Goal: Task Accomplishment & Management: Manage account settings

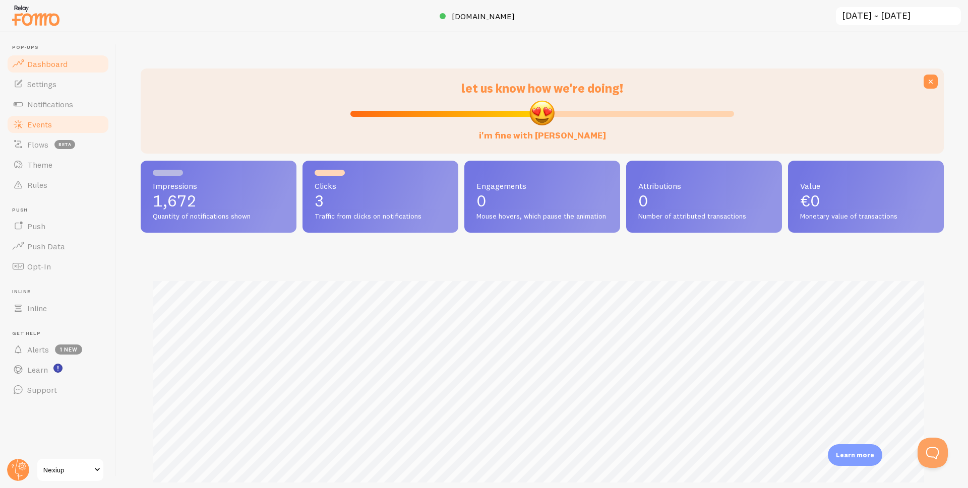
click at [47, 121] on span "Events" at bounding box center [39, 124] width 25 height 10
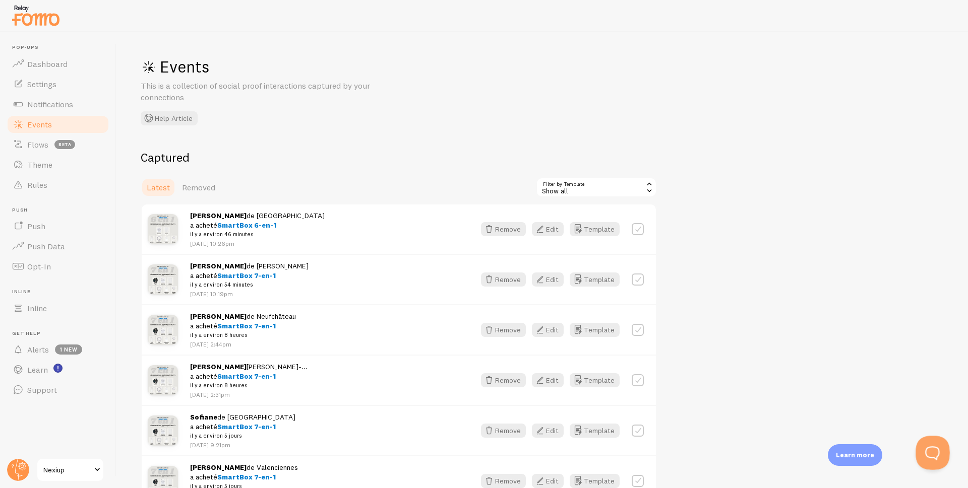
click at [935, 444] on button "Open Beacon popover" at bounding box center [930, 451] width 30 height 30
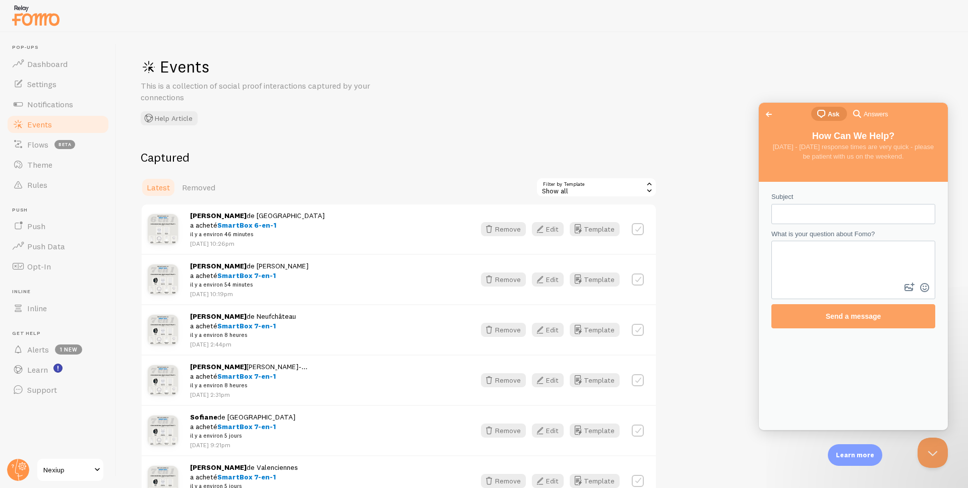
click at [869, 109] on span "Answers" at bounding box center [875, 114] width 24 height 10
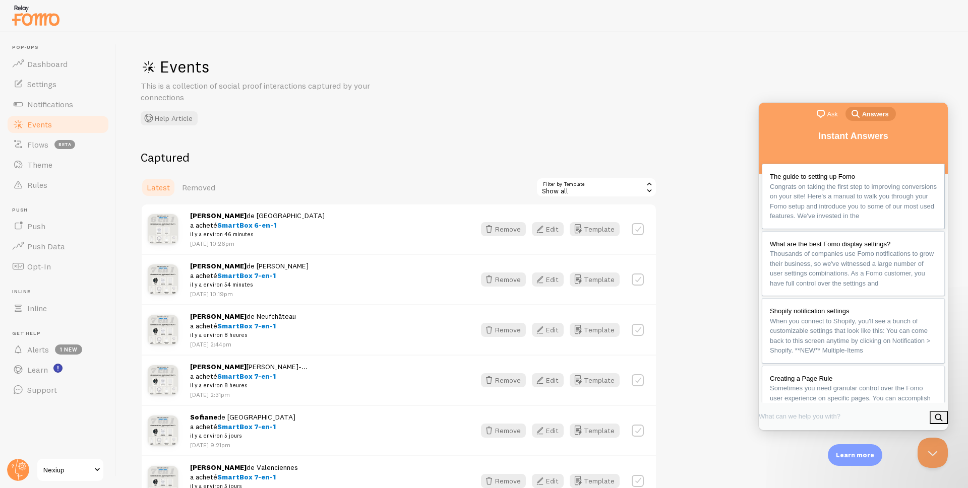
click at [837, 173] on span "The guide to setting up Fomo" at bounding box center [811, 177] width 85 height 8
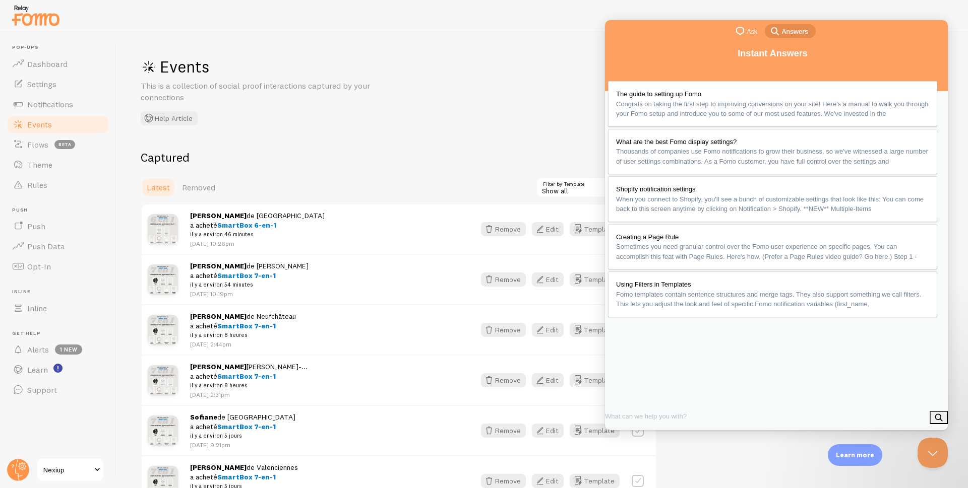
click at [622, 450] on button "u" at bounding box center [614, 458] width 15 height 16
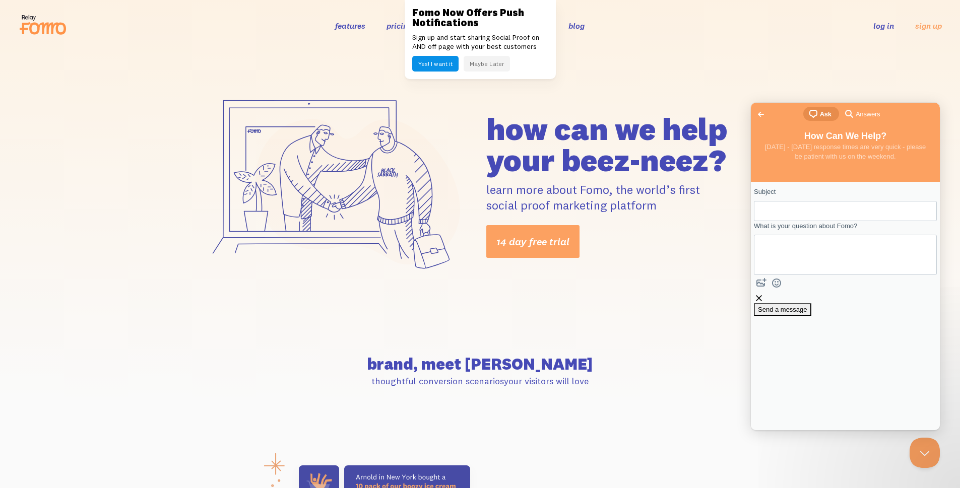
click at [483, 62] on button "Maybe Later" at bounding box center [487, 64] width 46 height 16
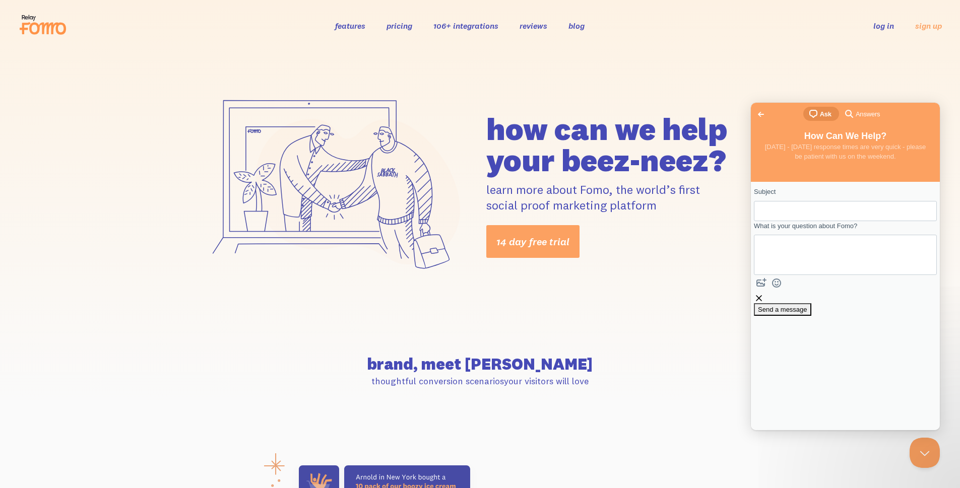
click at [582, 25] on link "blog" at bounding box center [576, 26] width 16 height 10
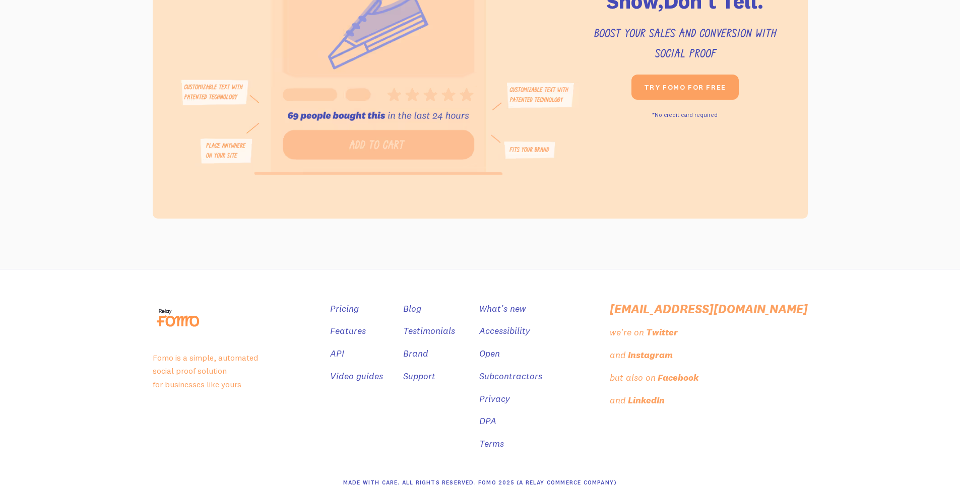
scroll to position [1805, 0]
click at [436, 368] on link "Support" at bounding box center [420, 375] width 32 height 15
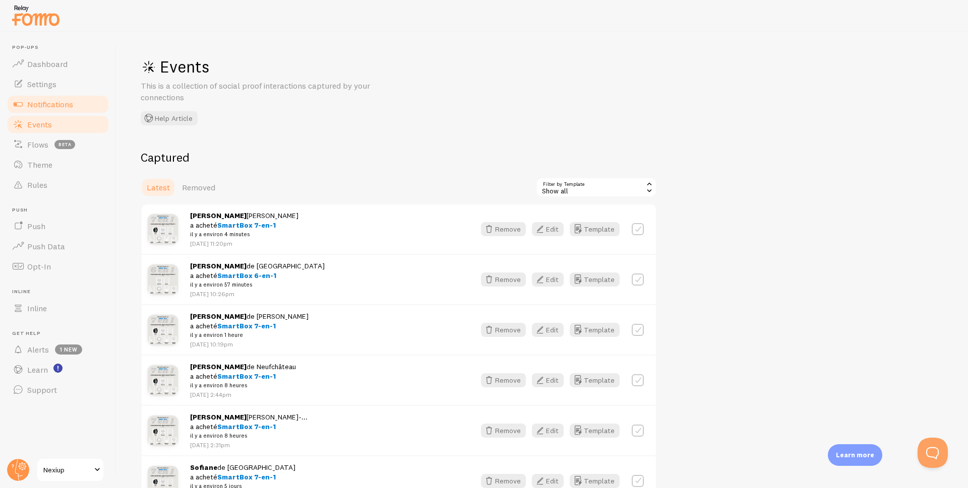
click at [52, 101] on span "Notifications" at bounding box center [50, 104] width 46 height 10
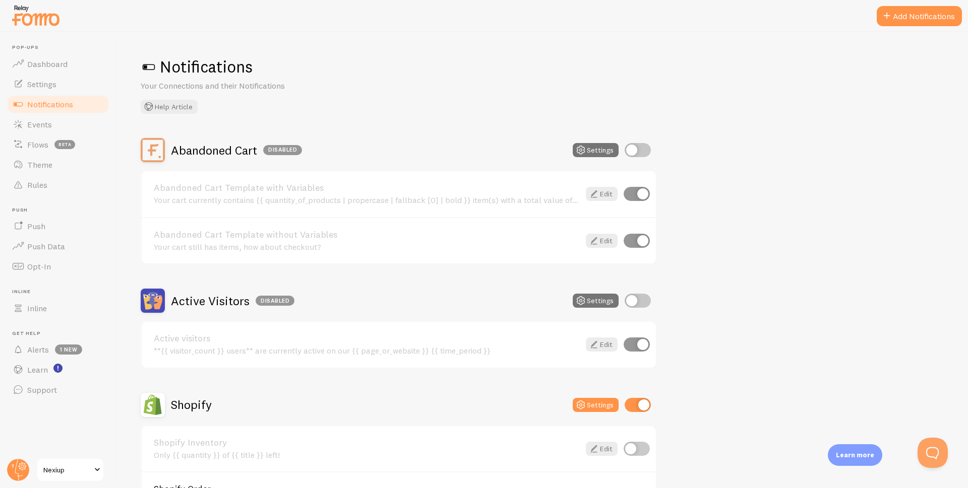
scroll to position [202, 0]
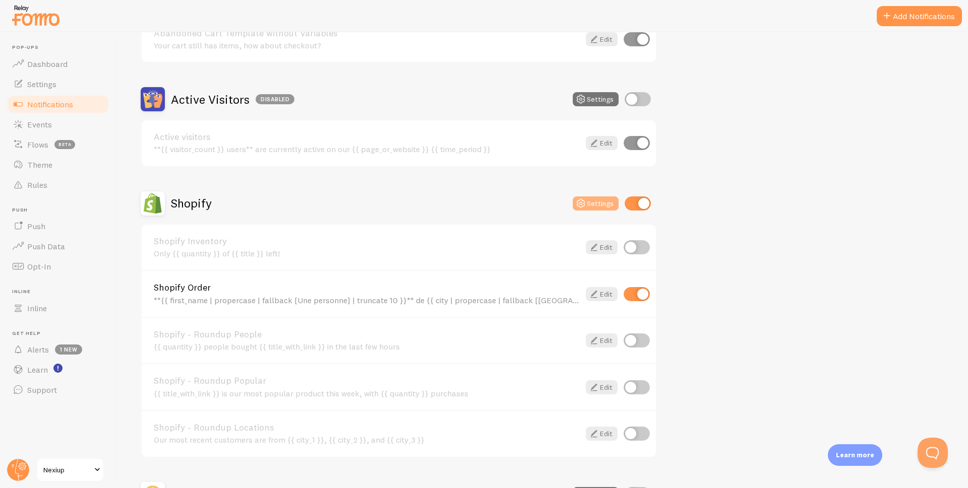
click at [595, 203] on button "Settings" at bounding box center [595, 204] width 46 height 14
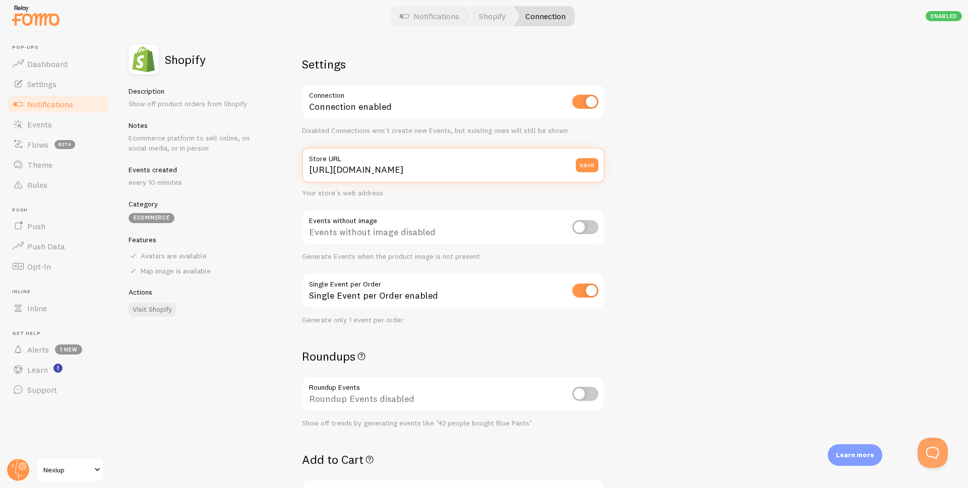
drag, startPoint x: 464, startPoint y: 169, endPoint x: 273, endPoint y: 187, distance: 191.8
click at [273, 187] on div "Shopify Description Show off product orders from Shopify Notes Ecommerce platfo…" at bounding box center [541, 260] width 851 height 456
paste input "[DOMAIN_NAME][URL]"
type input "[URL][DOMAIN_NAME]"
click at [593, 165] on button "save" at bounding box center [586, 165] width 23 height 14
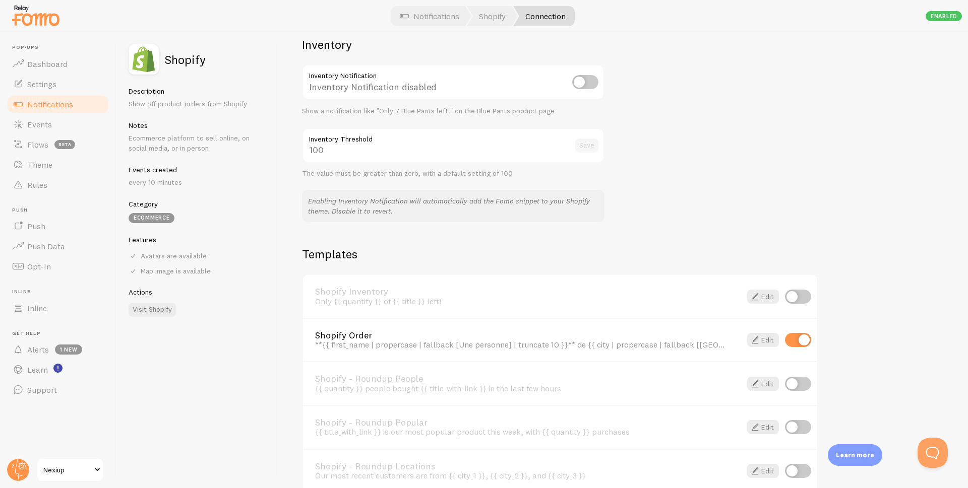
scroll to position [554, 0]
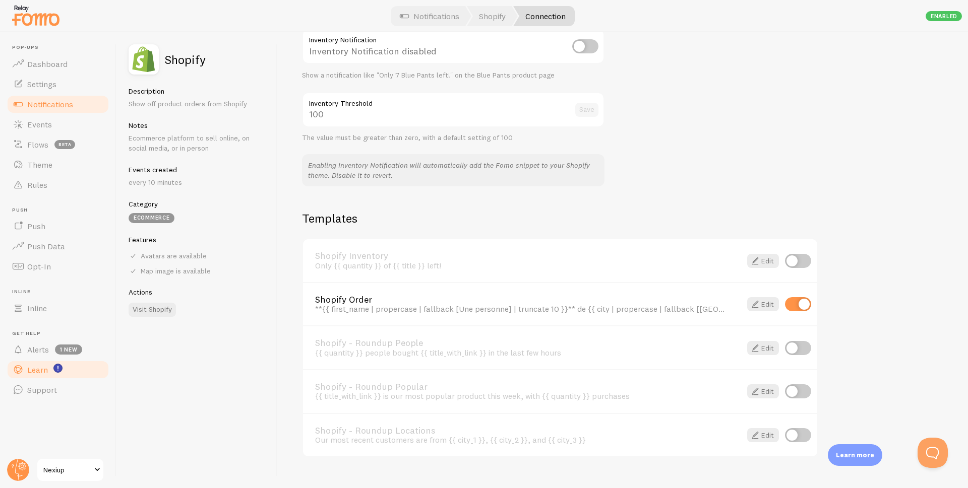
click at [45, 375] on link "Learn" at bounding box center [58, 370] width 104 height 20
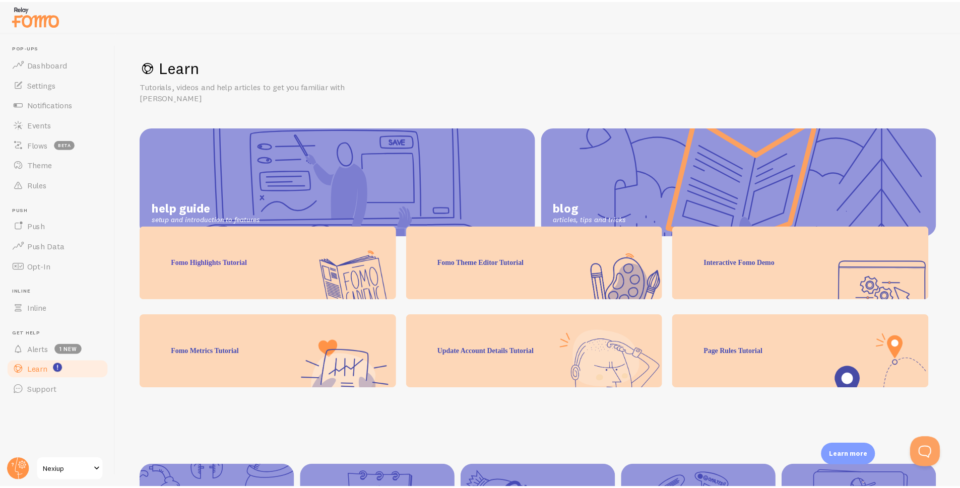
scroll to position [71, 0]
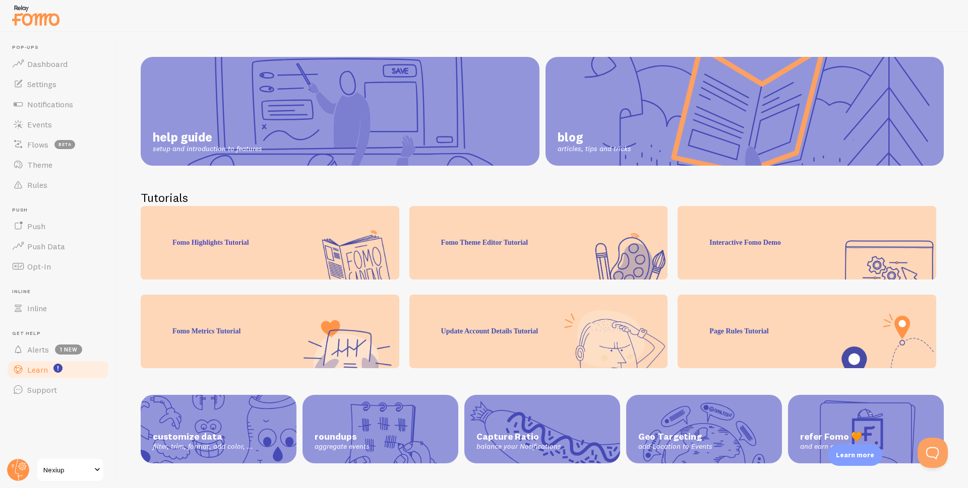
click at [266, 250] on div "Fomo Highlights Tutorial" at bounding box center [270, 243] width 259 height 74
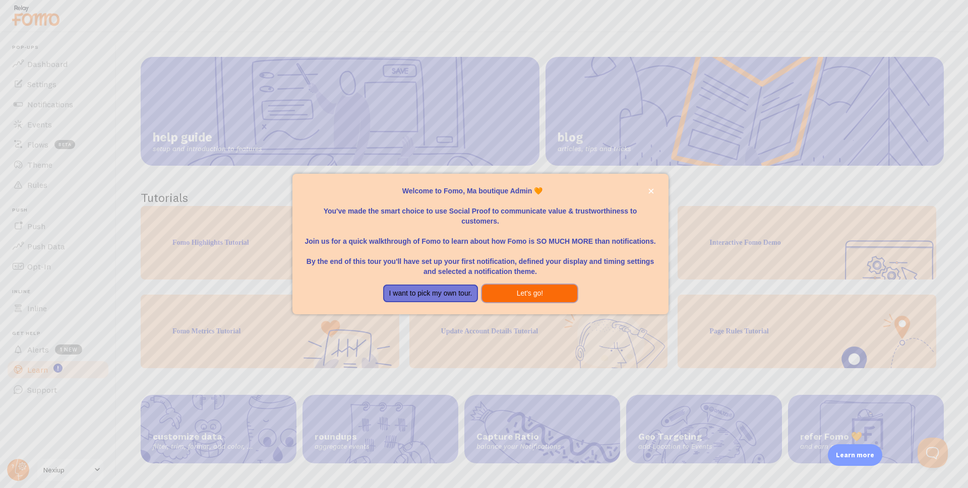
click at [508, 292] on button "Let's go!" at bounding box center [529, 294] width 95 height 18
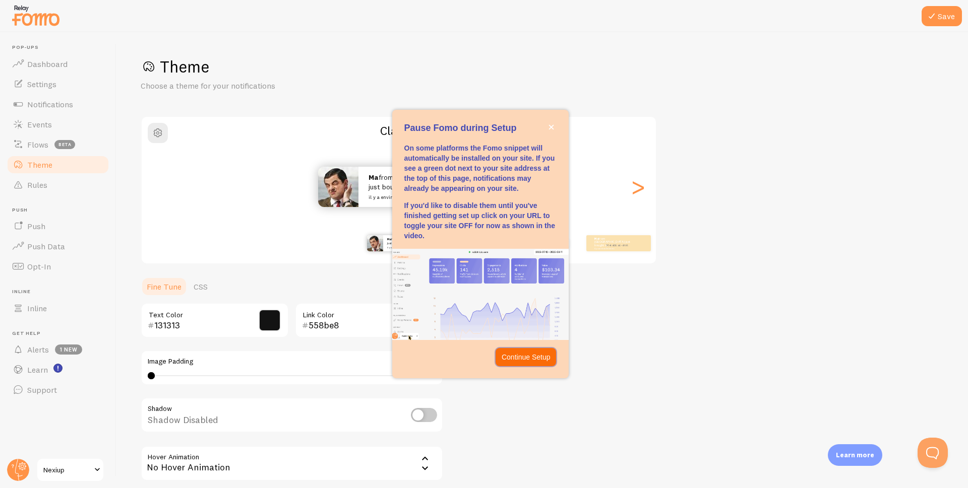
click at [523, 358] on p "Continue Setup" at bounding box center [525, 357] width 49 height 10
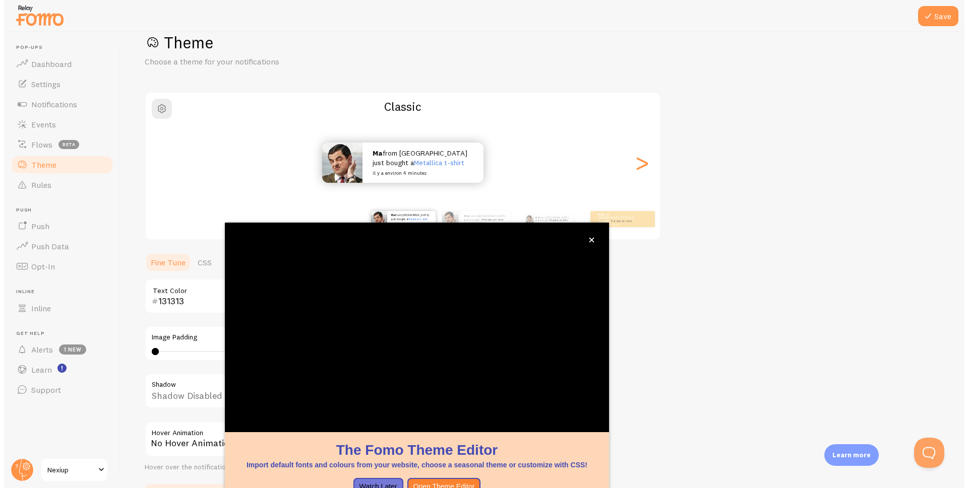
scroll to position [26, 0]
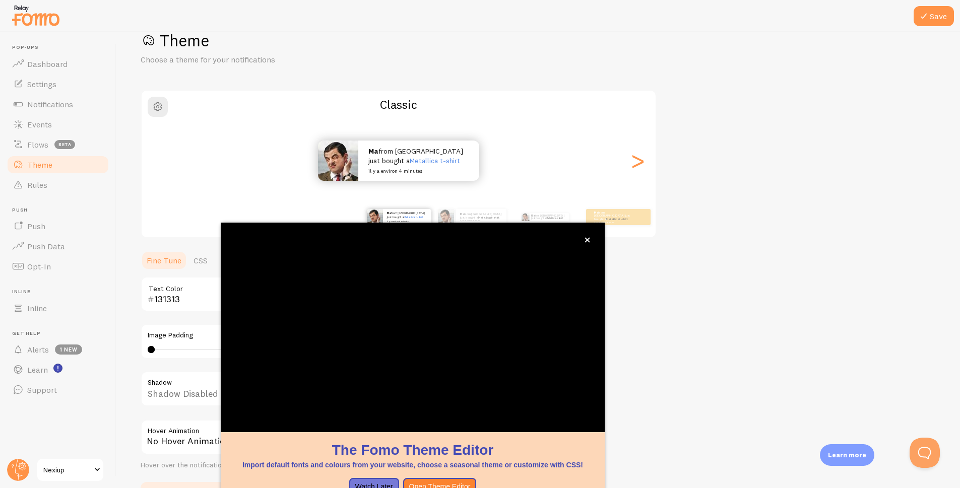
click at [724, 313] on div "Theme Choose a theme for your notifications Classic Ma from [GEOGRAPHIC_DATA] j…" at bounding box center [538, 269] width 795 height 478
click at [40, 375] on link "Learn" at bounding box center [58, 370] width 104 height 20
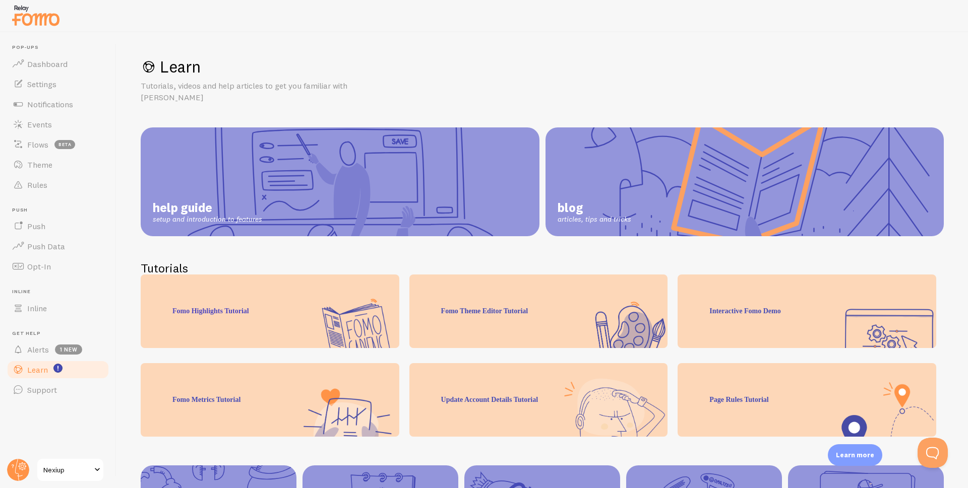
scroll to position [71, 0]
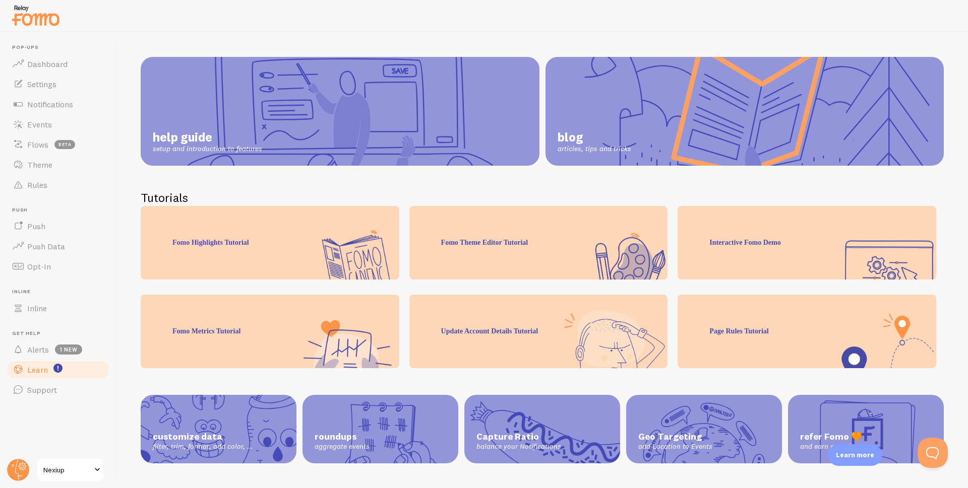
click at [345, 107] on link "help guide setup and introduction to features" at bounding box center [340, 111] width 399 height 109
click at [40, 143] on span "Flows" at bounding box center [37, 145] width 21 height 10
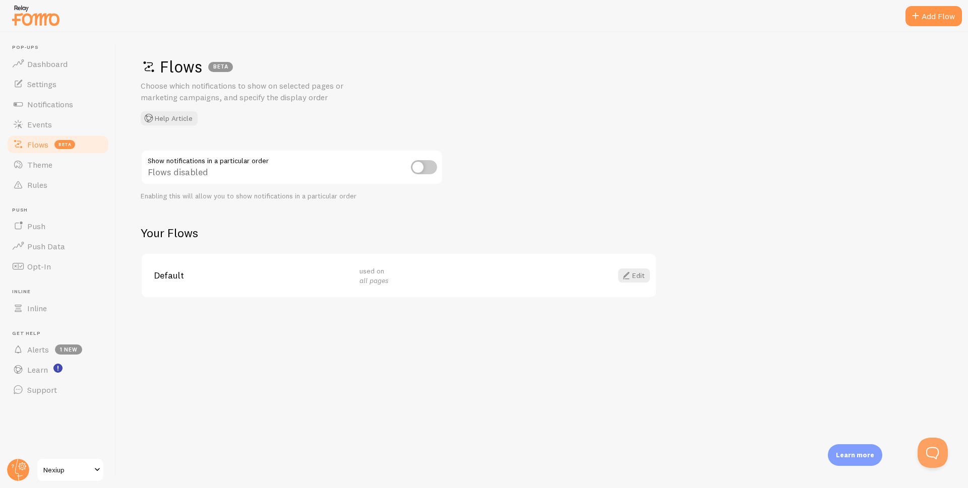
drag, startPoint x: 331, startPoint y: 98, endPoint x: 141, endPoint y: 88, distance: 189.7
click at [141, 88] on p "Choose which notifications to show on selected pages or marketing campaigns, an…" at bounding box center [262, 91] width 242 height 23
click at [453, 89] on div "Flows BETA Choose which notifications to show on selected pages or marketing ca…" at bounding box center [542, 90] width 803 height 69
click at [424, 168] on input "checkbox" at bounding box center [424, 167] width 26 height 14
checkbox input "true"
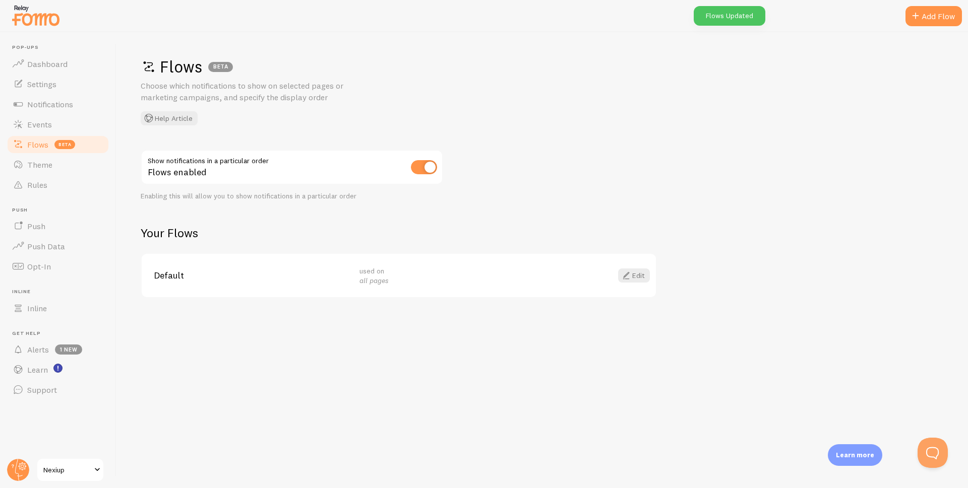
click at [238, 280] on span "Default" at bounding box center [251, 275] width 194 height 9
click at [633, 275] on link "Edit" at bounding box center [634, 276] width 32 height 14
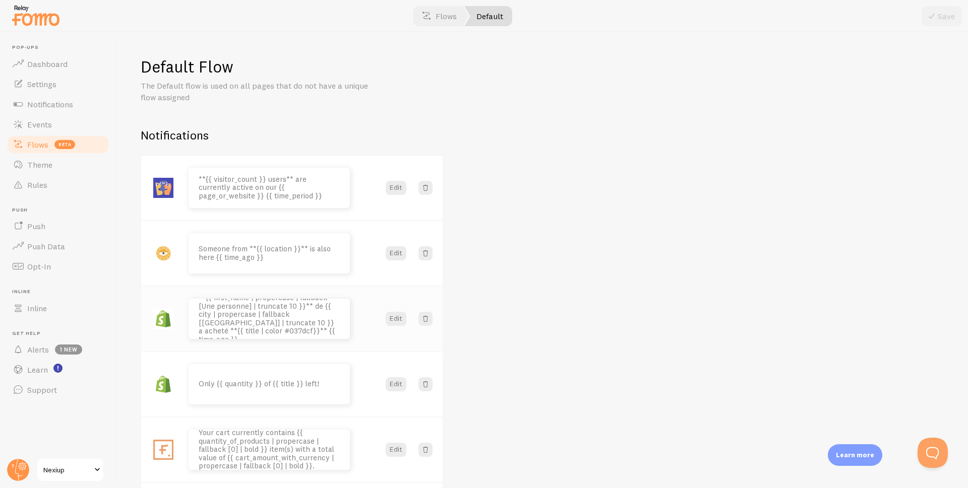
click at [278, 317] on p "**{{ first_name | propercase | fallback [Une personne] | truncate 10 }}** de {{…" at bounding box center [269, 319] width 141 height 50
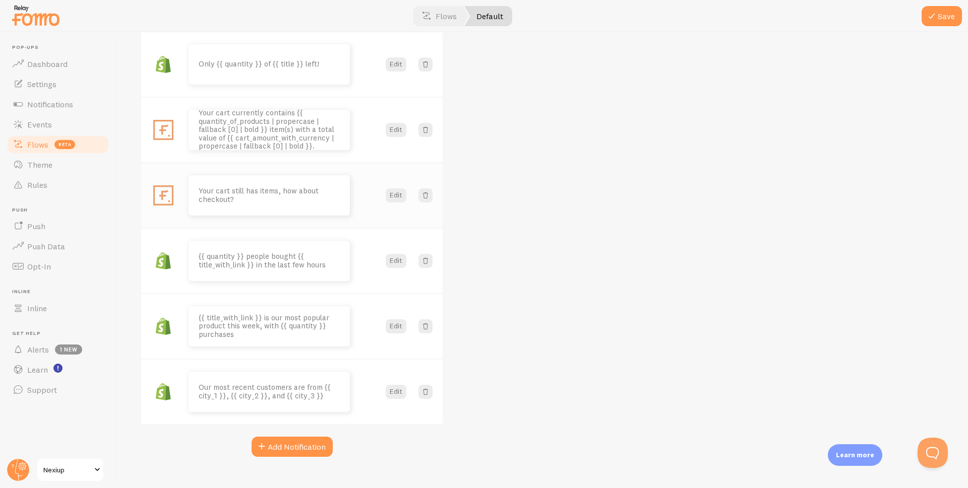
scroll to position [337, 0]
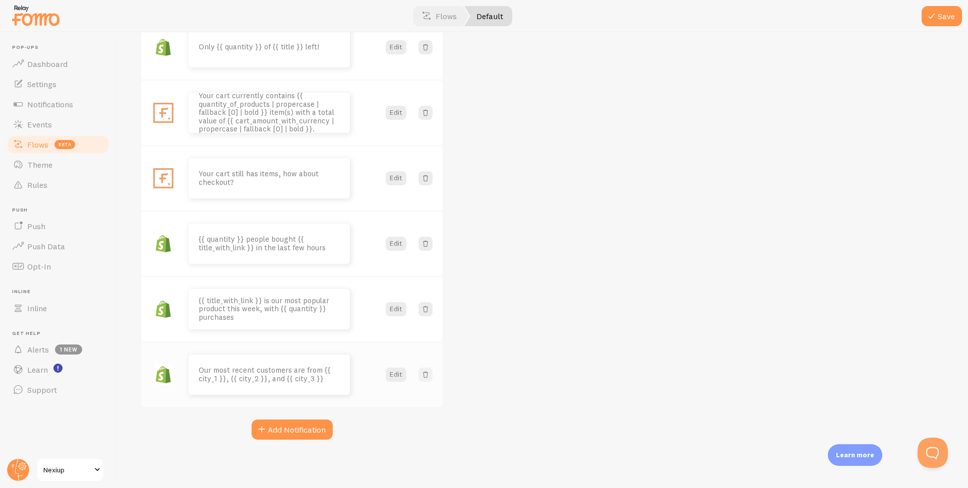
click at [427, 374] on span at bounding box center [425, 375] width 10 height 10
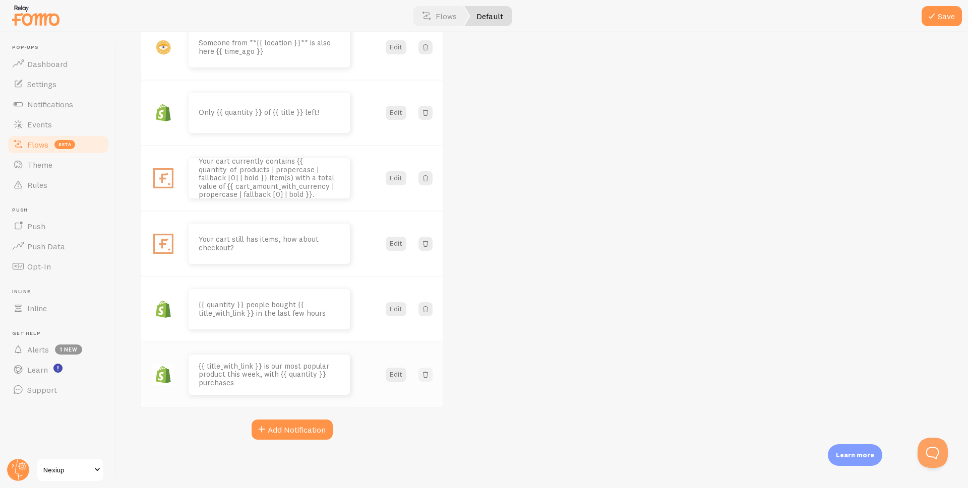
click at [426, 378] on span at bounding box center [425, 375] width 10 height 10
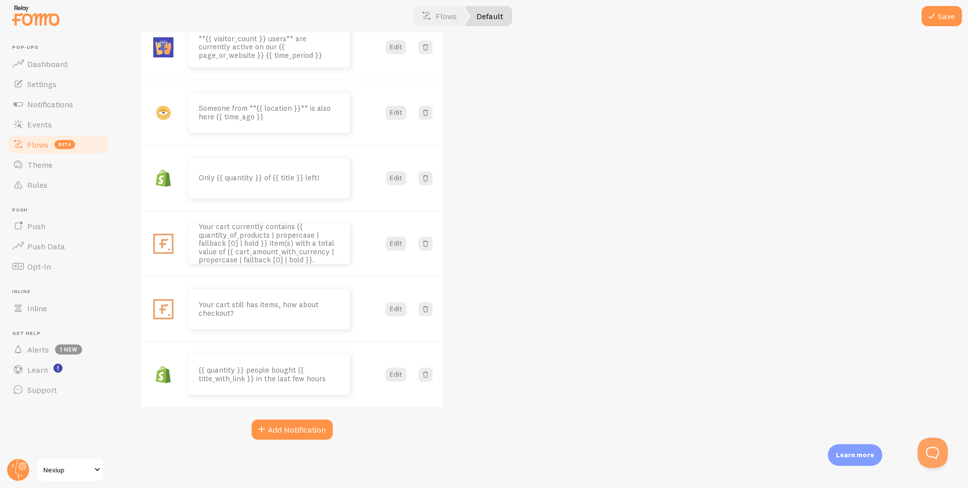
click at [426, 378] on span at bounding box center [425, 375] width 10 height 10
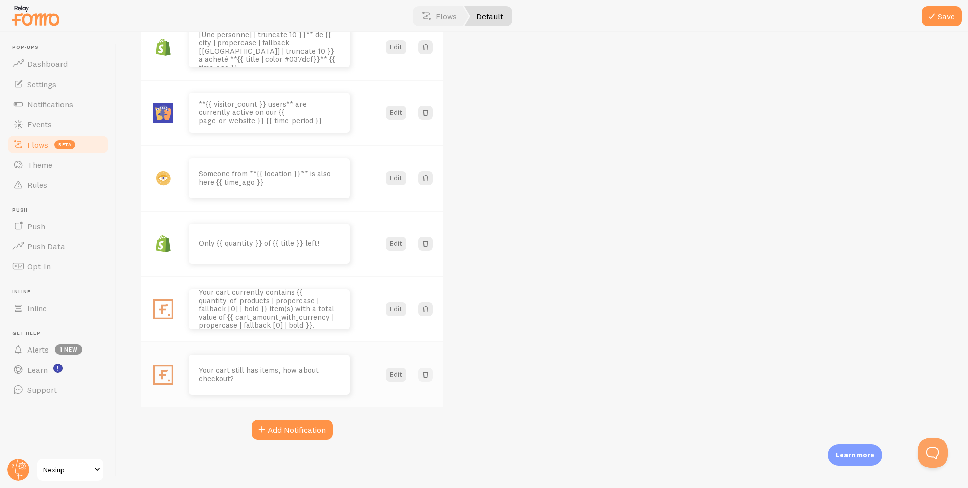
click at [426, 378] on span at bounding box center [425, 375] width 10 height 10
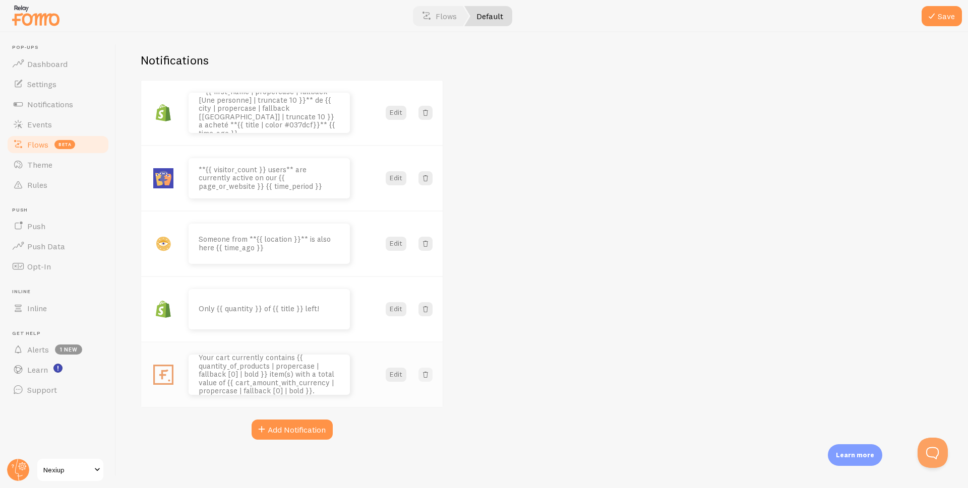
scroll to position [75, 0]
click at [426, 378] on span at bounding box center [425, 375] width 10 height 10
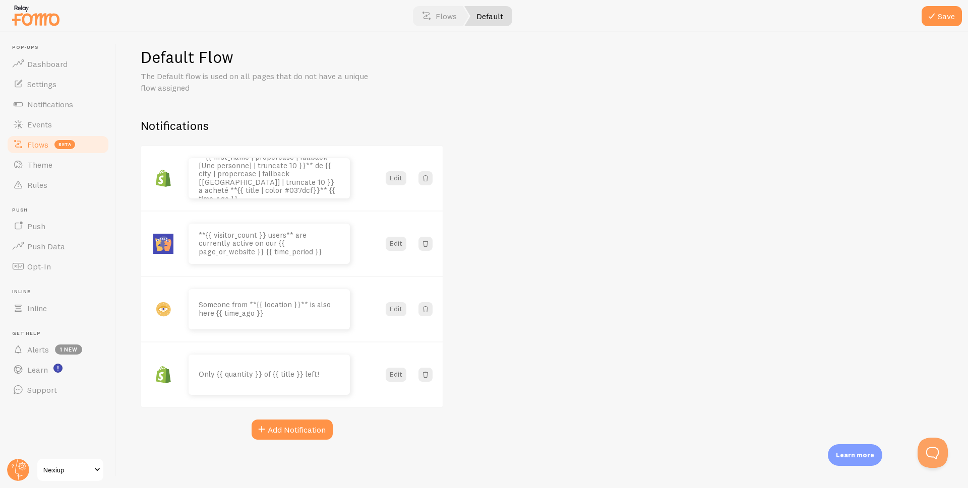
click at [426, 378] on span at bounding box center [425, 375] width 10 height 10
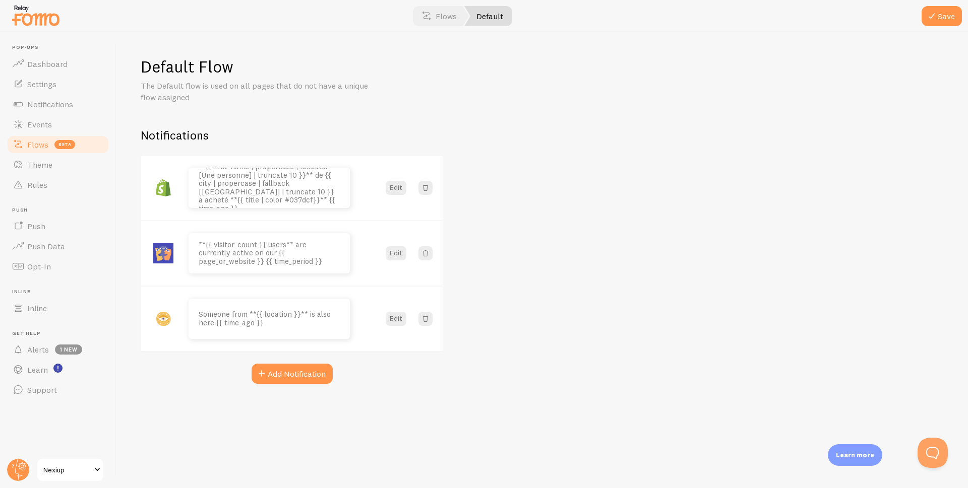
scroll to position [0, 0]
click at [426, 378] on div "Add Notification" at bounding box center [292, 374] width 302 height 20
click at [428, 319] on span at bounding box center [425, 319] width 10 height 10
click at [426, 251] on span at bounding box center [425, 253] width 10 height 10
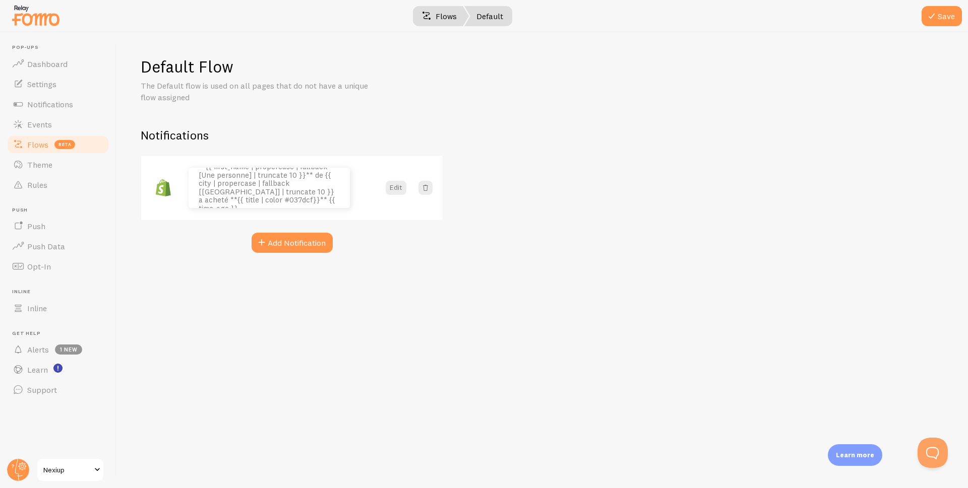
click at [432, 15] on span at bounding box center [426, 16] width 12 height 12
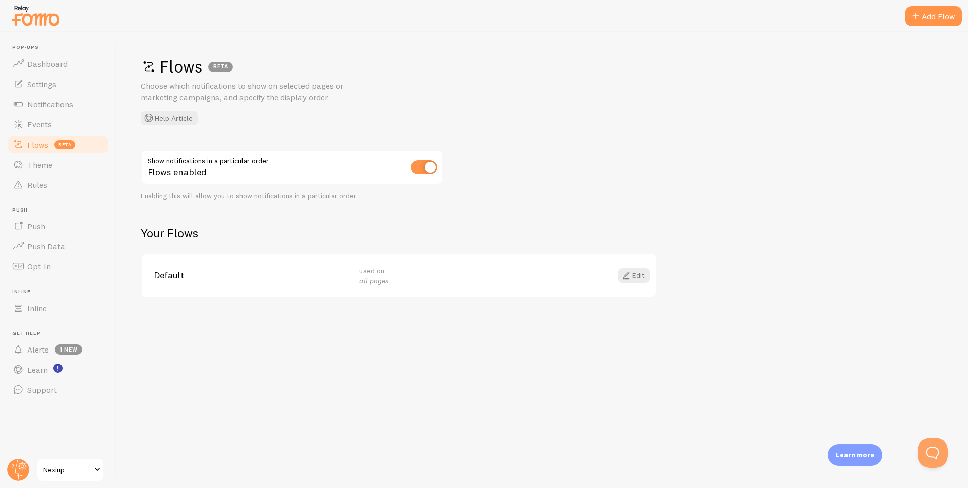
click at [168, 275] on span "Default" at bounding box center [251, 275] width 194 height 9
click at [372, 281] on em "all pages" at bounding box center [373, 280] width 29 height 9
click at [641, 279] on link "Edit" at bounding box center [634, 276] width 32 height 14
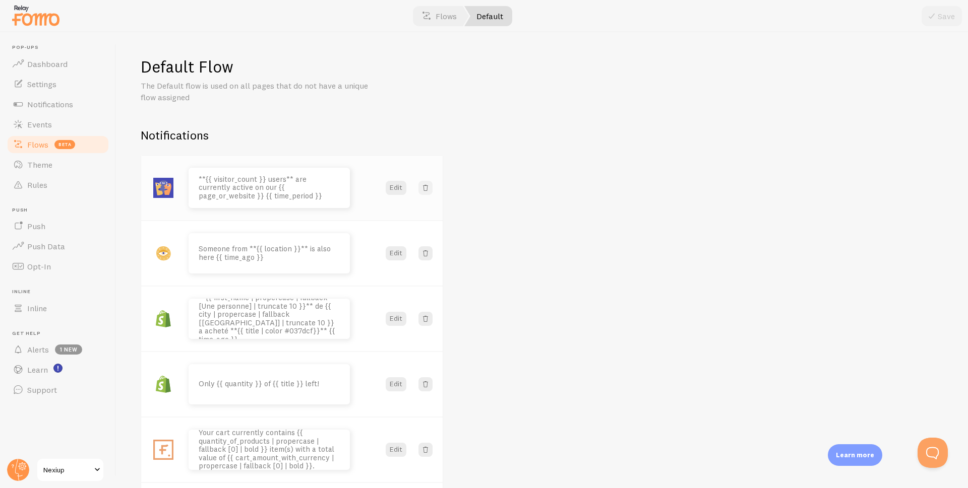
click at [424, 188] on span at bounding box center [425, 188] width 10 height 10
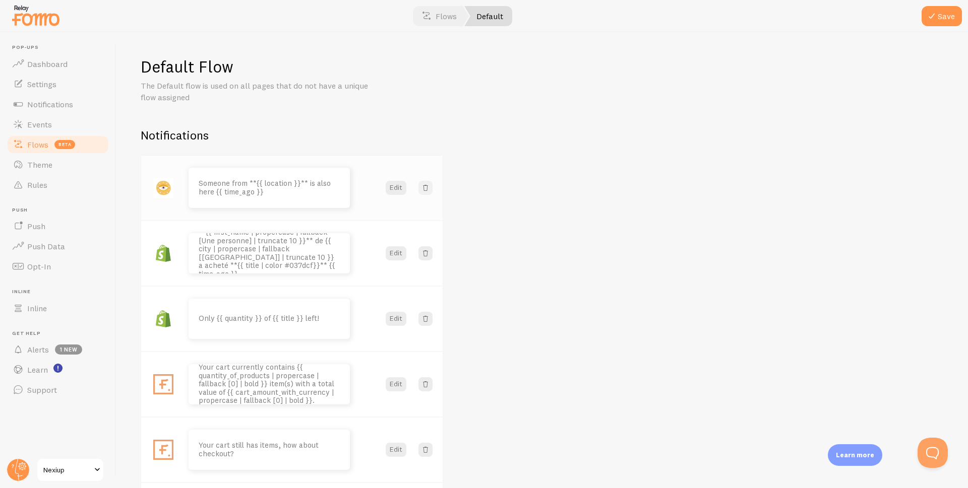
click at [424, 188] on span at bounding box center [425, 188] width 10 height 10
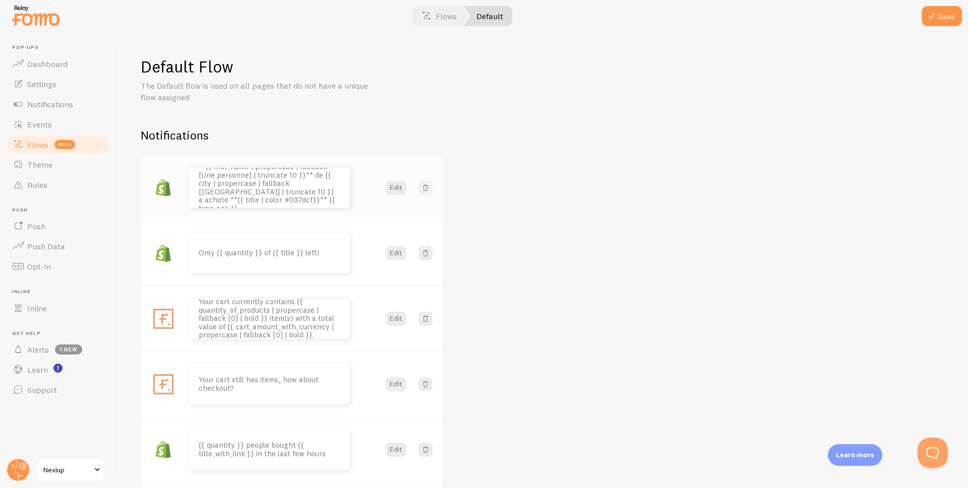
click at [424, 188] on span at bounding box center [425, 188] width 10 height 10
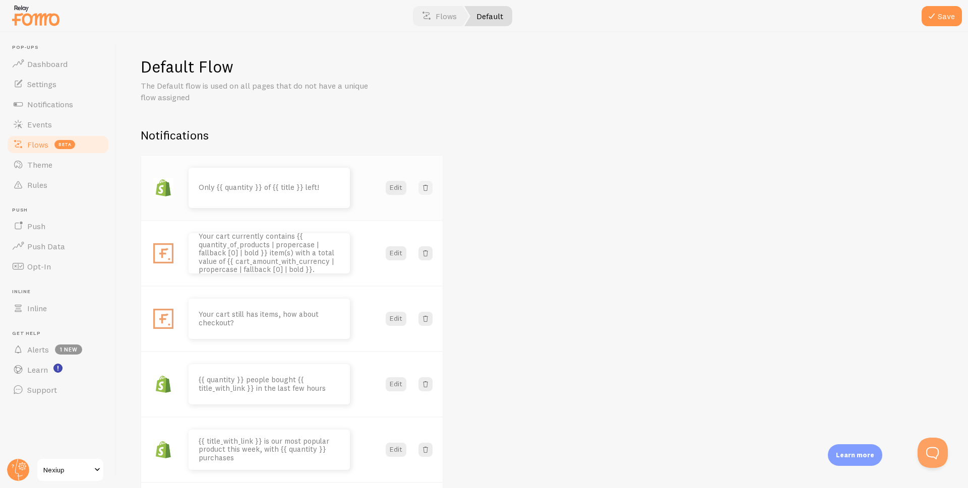
click at [424, 188] on span at bounding box center [425, 188] width 10 height 10
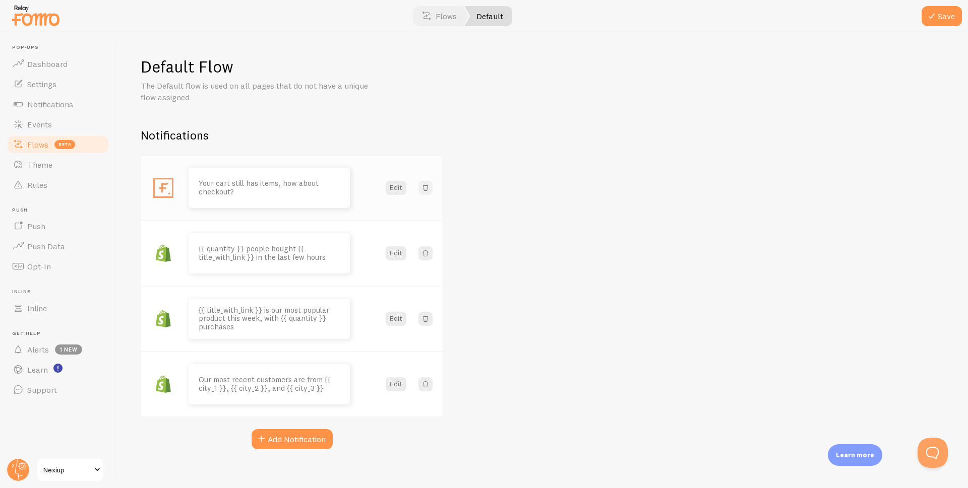
click at [424, 188] on span at bounding box center [425, 188] width 10 height 10
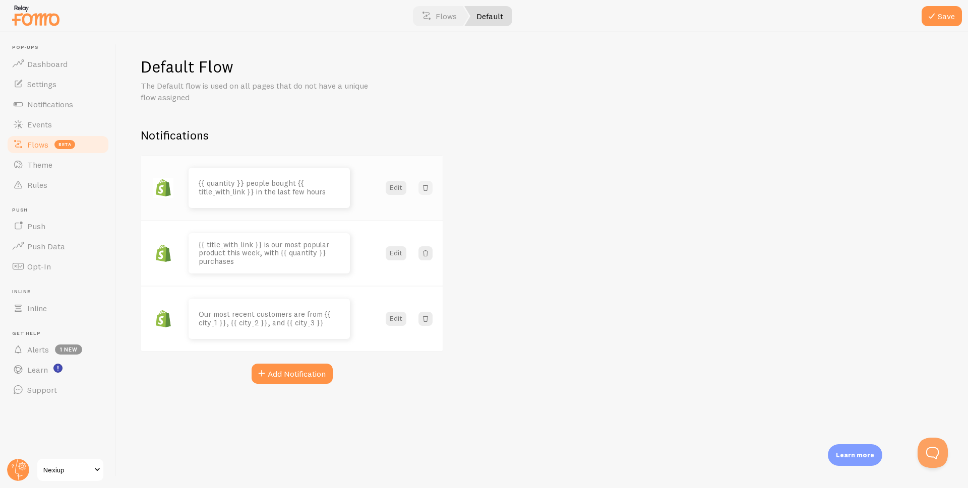
click at [424, 188] on span at bounding box center [425, 188] width 10 height 10
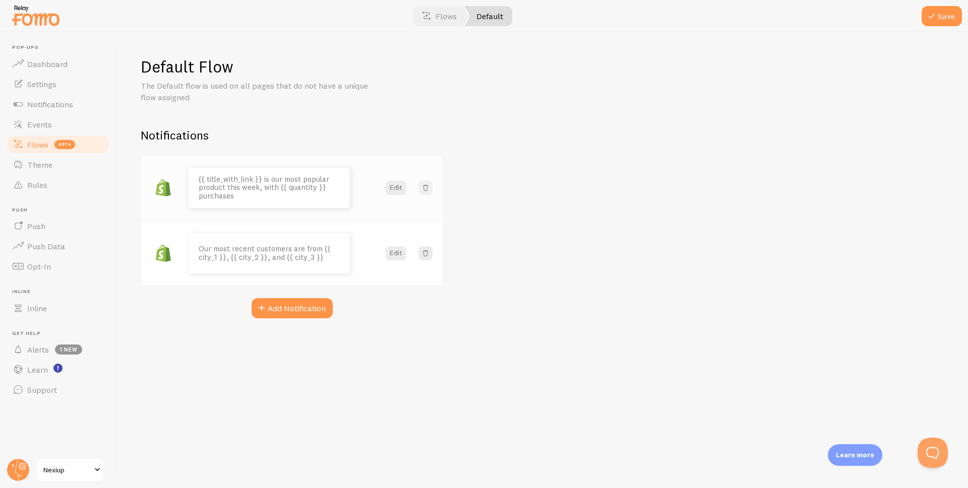
click at [424, 188] on span at bounding box center [425, 188] width 10 height 10
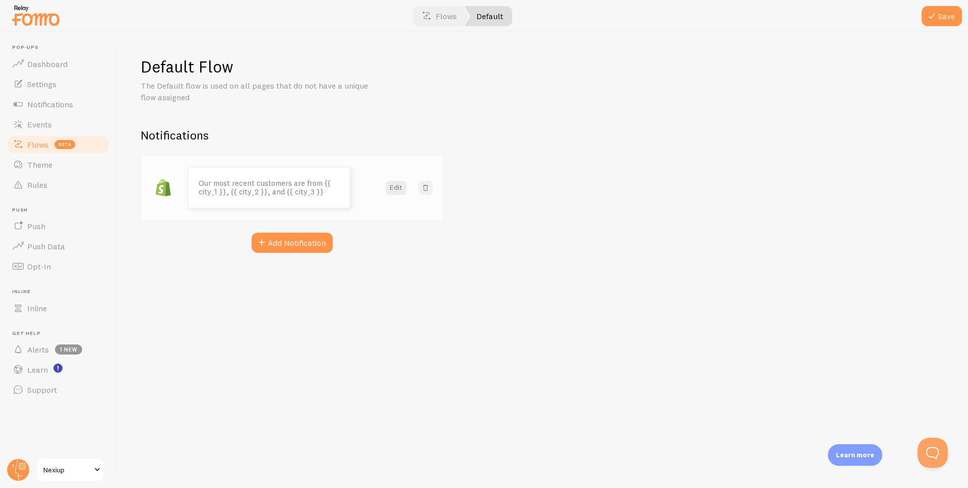
click at [424, 188] on span at bounding box center [425, 188] width 10 height 10
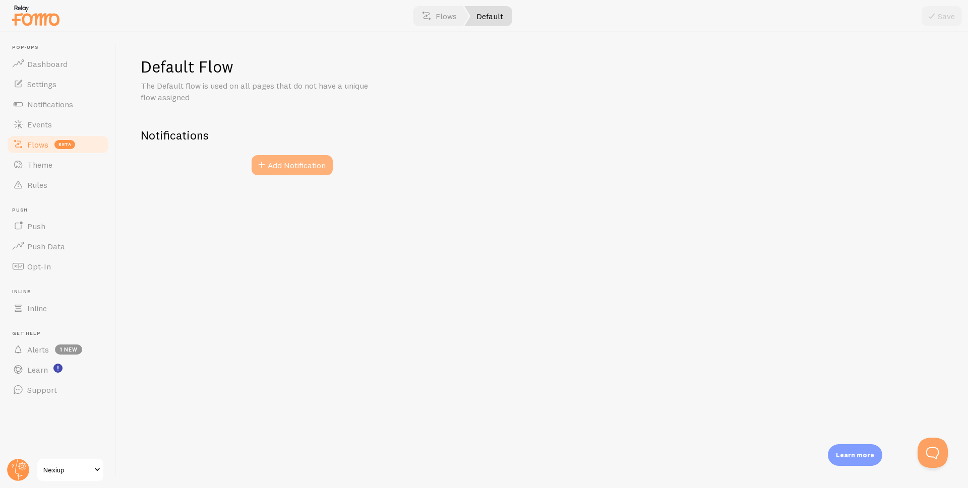
click at [304, 166] on button "Add Notification" at bounding box center [291, 165] width 81 height 20
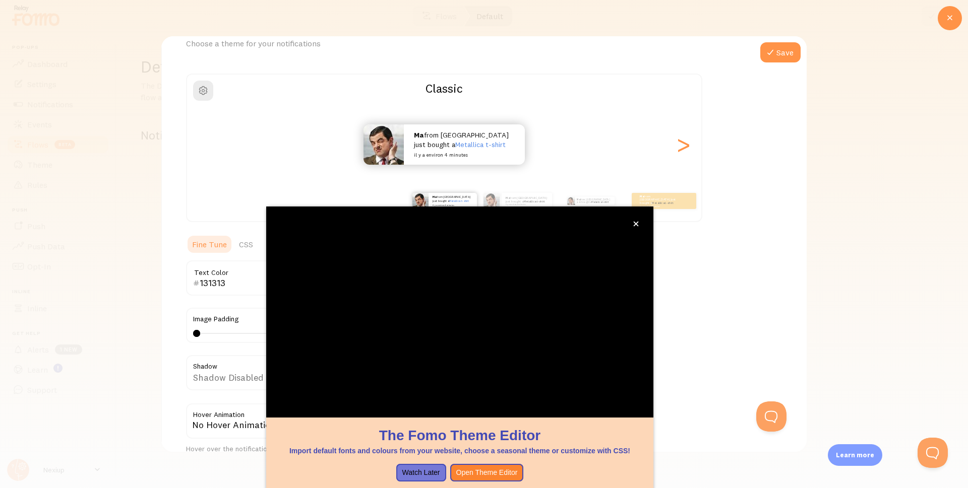
click at [877, 202] on div at bounding box center [484, 244] width 968 height 488
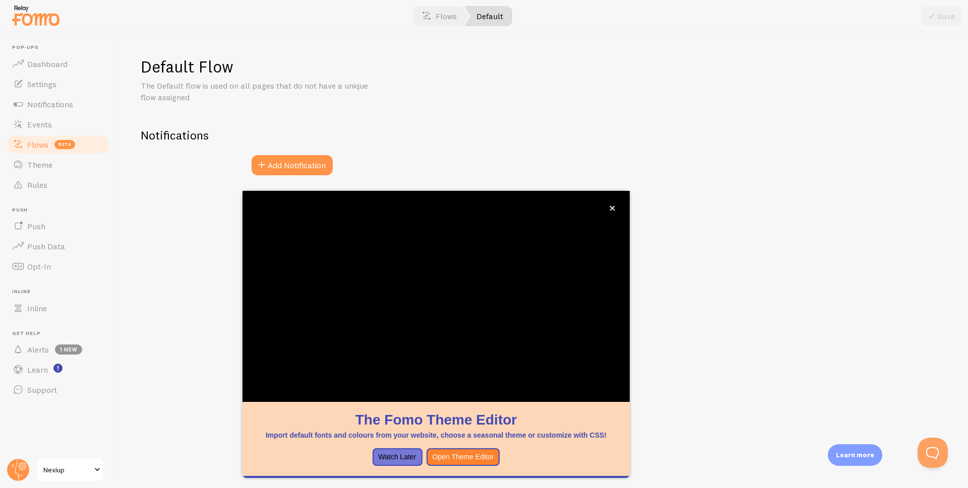
click at [159, 291] on div "Default Flow The Default flow is used on all pages that do not have a unique fl…" at bounding box center [541, 260] width 851 height 456
click at [401, 459] on button "Watch Later" at bounding box center [397, 457] width 50 height 18
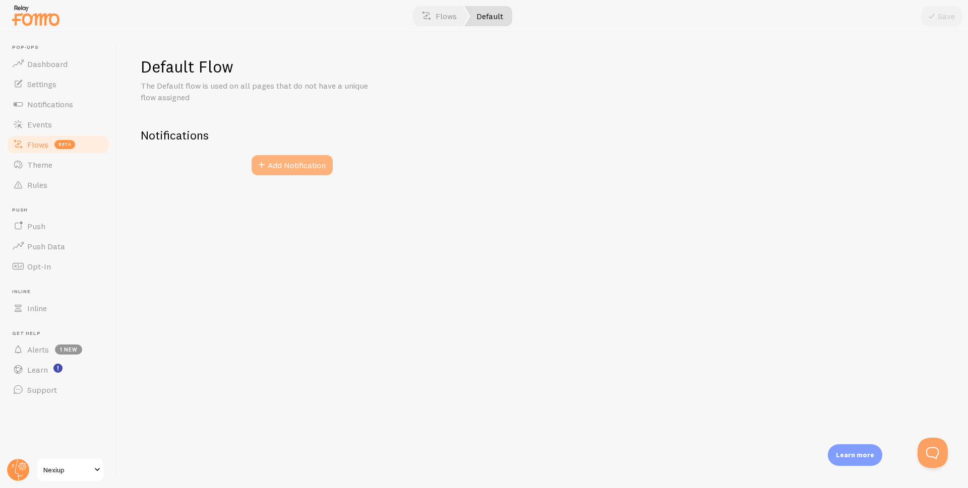
click at [313, 164] on button "Add Notification" at bounding box center [291, 165] width 81 height 20
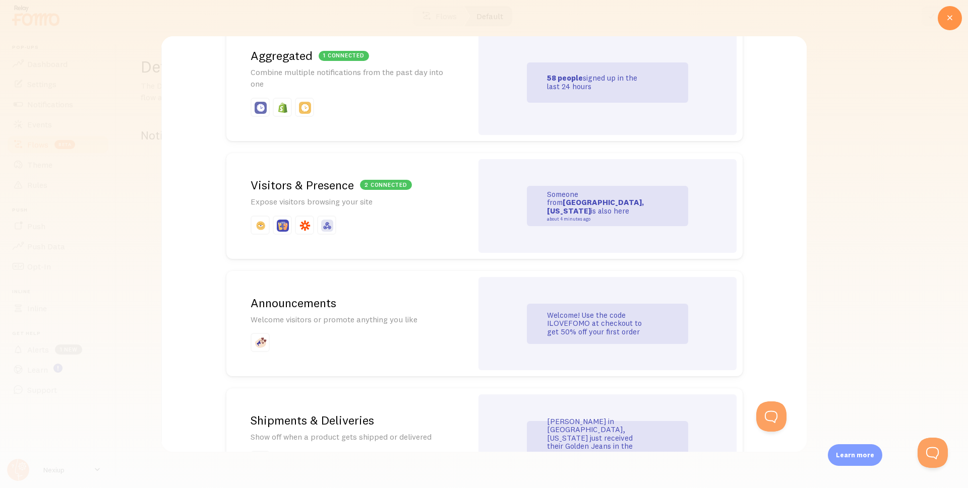
scroll to position [403, 0]
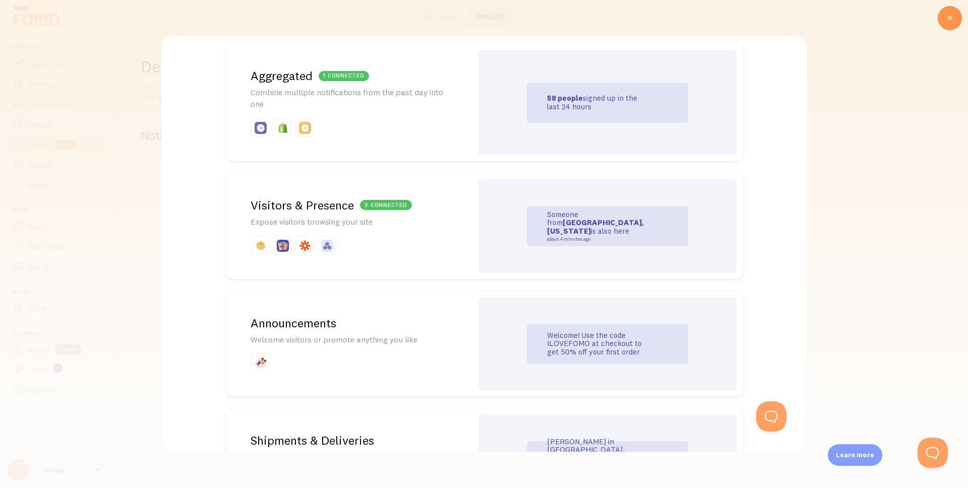
click at [433, 111] on div "1 connected [GEOGRAPHIC_DATA] Combine multiple notifications from the past day …" at bounding box center [349, 102] width 246 height 117
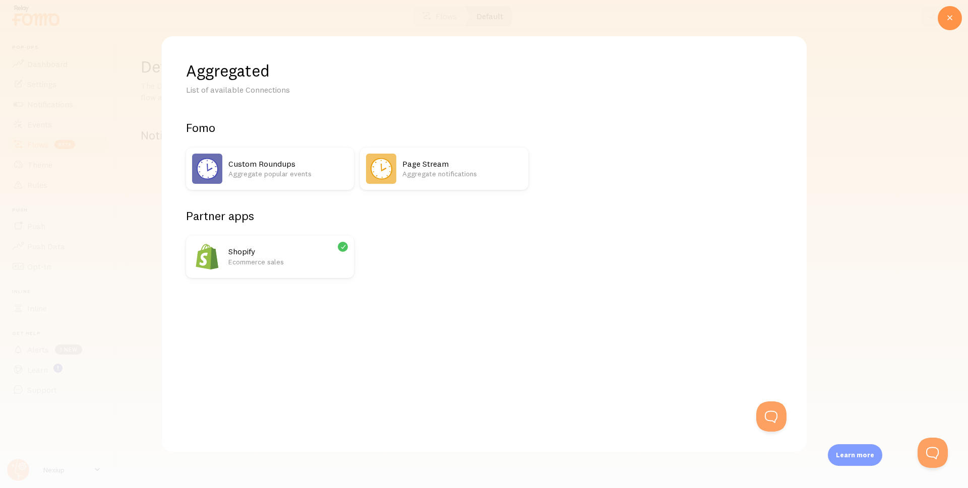
scroll to position [0, 0]
click at [277, 261] on p "Ecommerce sales" at bounding box center [287, 262] width 119 height 10
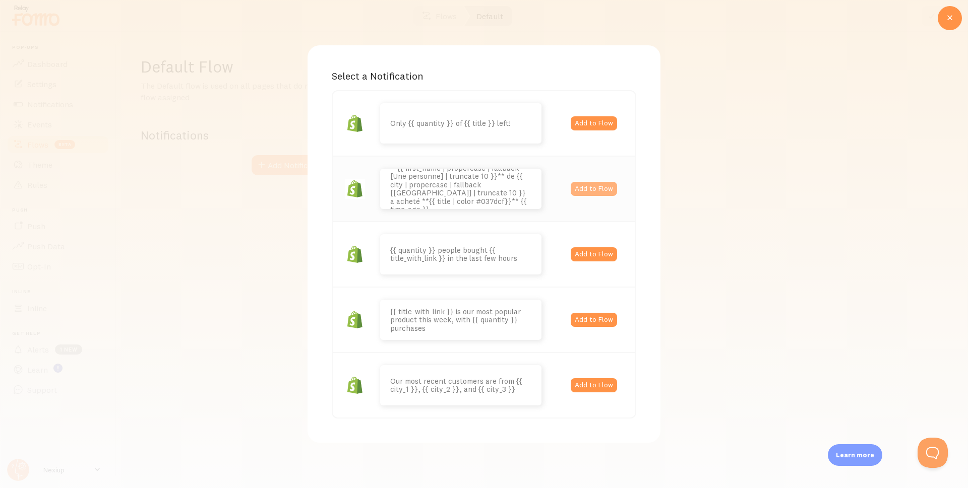
click at [583, 189] on button "Add to Flow" at bounding box center [593, 189] width 46 height 14
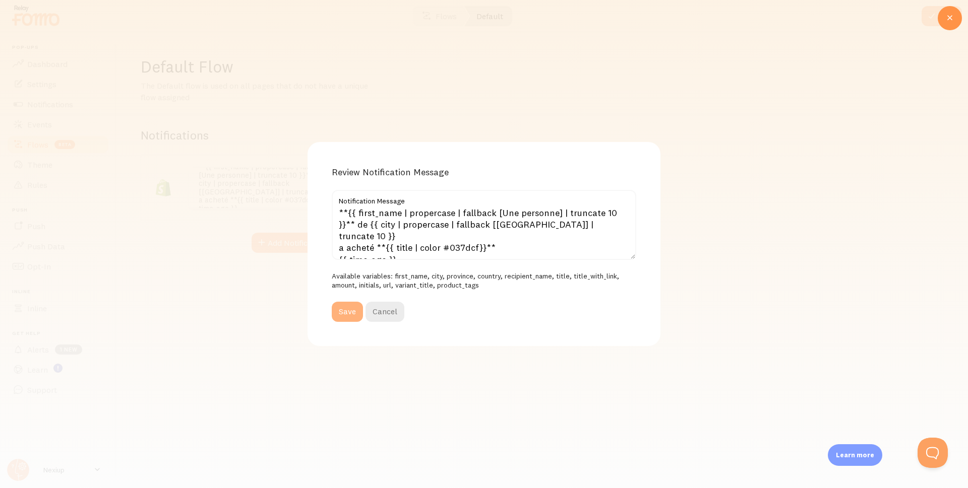
click at [342, 315] on button "Save" at bounding box center [347, 312] width 31 height 20
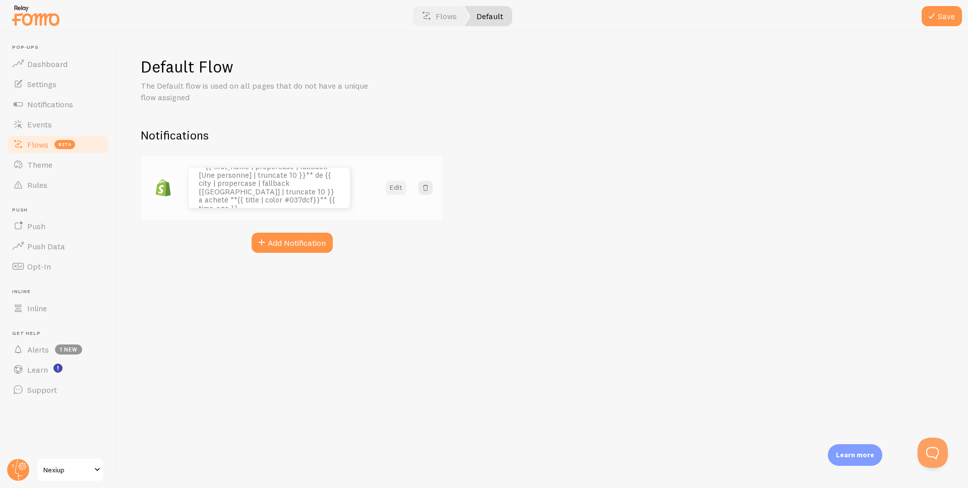
click at [397, 191] on button "Edit" at bounding box center [395, 188] width 21 height 14
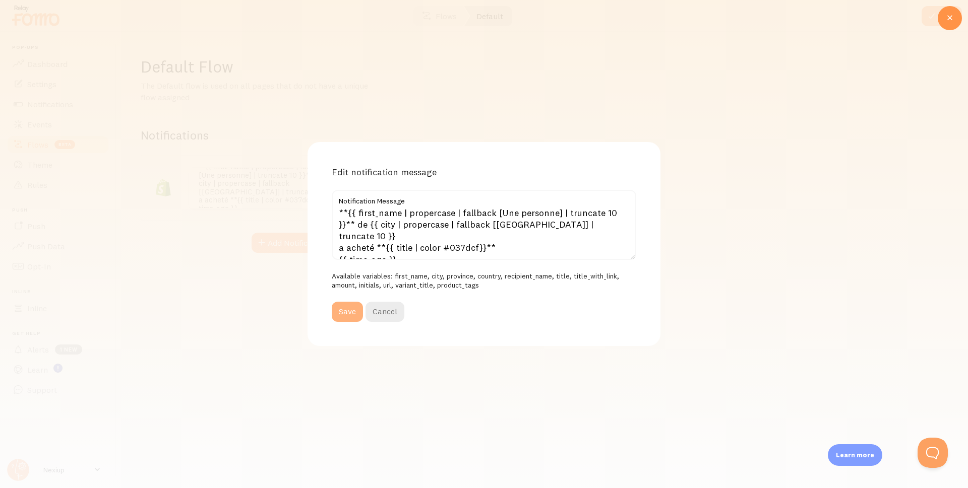
click at [350, 315] on button "Save" at bounding box center [347, 312] width 31 height 20
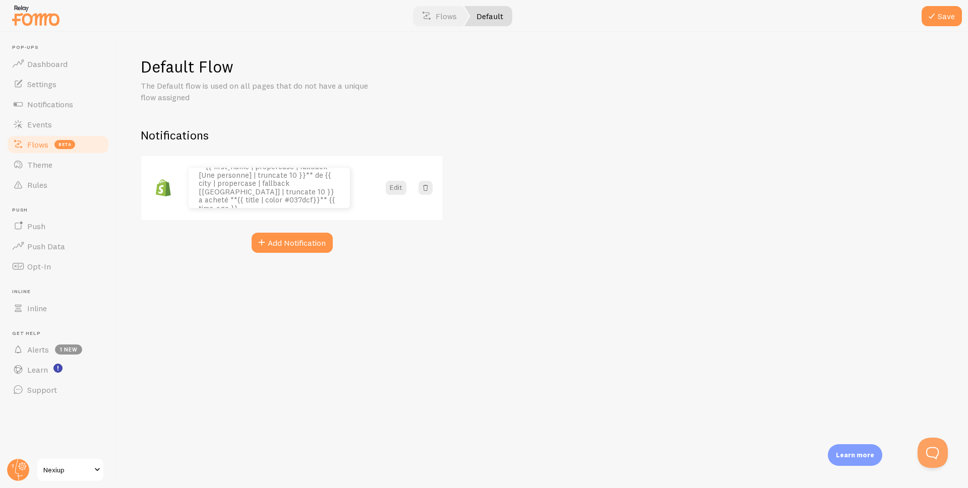
click at [350, 259] on div "Default Flow The Default flow is used on all pages that do not have a unique fl…" at bounding box center [541, 260] width 851 height 456
drag, startPoint x: 189, startPoint y: 99, endPoint x: 141, endPoint y: 84, distance: 51.2
click at [141, 84] on p "The Default flow is used on all pages that do not have a unique flow assigned" at bounding box center [262, 91] width 242 height 23
click at [370, 101] on p "The Default flow is used on all pages that do not have a unique flow assigned" at bounding box center [262, 91] width 242 height 23
click at [300, 244] on button "Add Notification" at bounding box center [291, 243] width 81 height 20
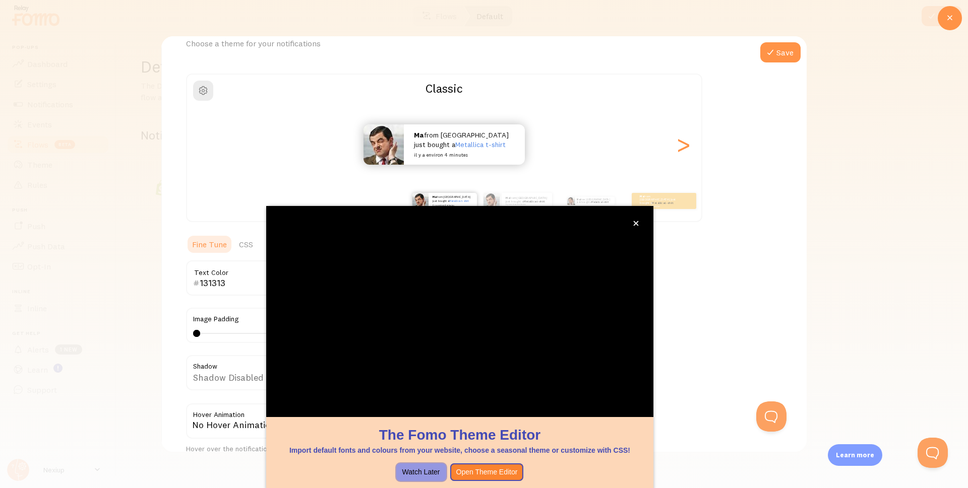
click at [426, 474] on button "Watch Later" at bounding box center [421, 473] width 50 height 18
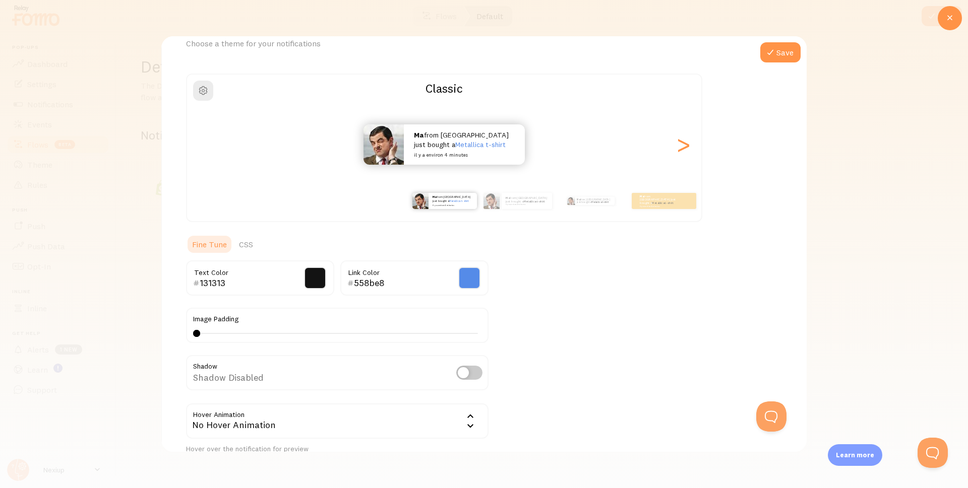
click at [876, 301] on div at bounding box center [484, 244] width 968 height 488
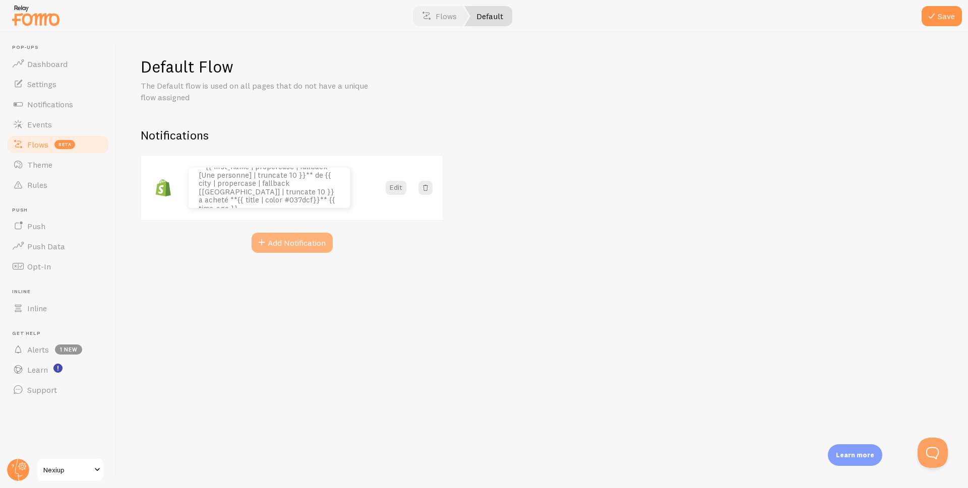
click at [281, 243] on button "Add Notification" at bounding box center [291, 243] width 81 height 20
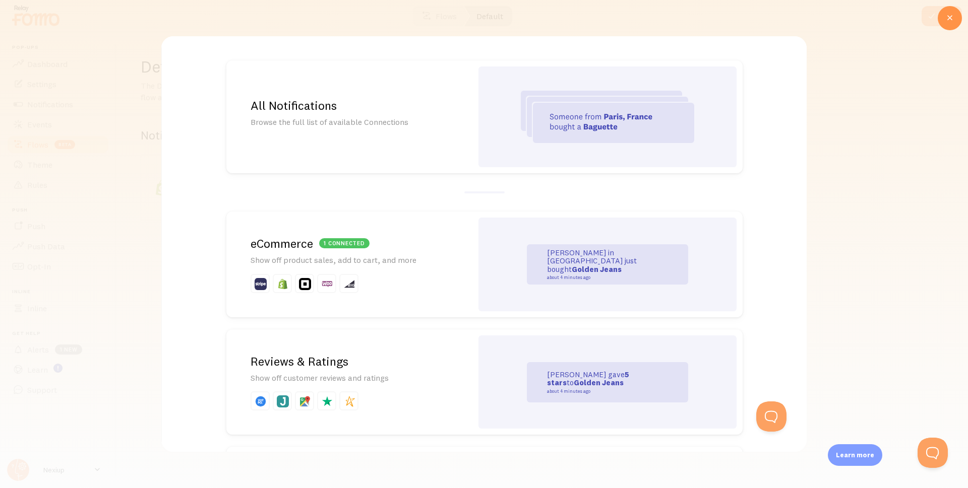
click at [373, 264] on p "Show off product sales, add to cart, and more" at bounding box center [349, 260] width 198 height 12
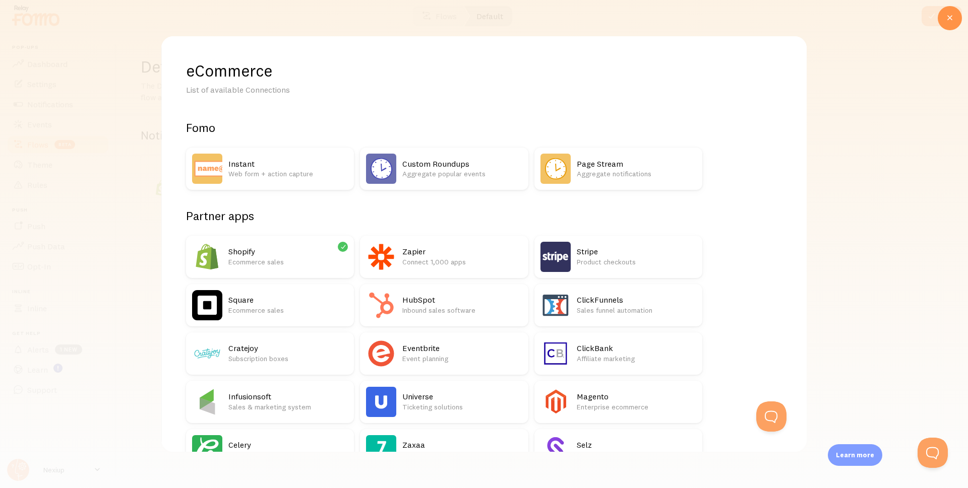
click at [295, 261] on p "Ecommerce sales" at bounding box center [287, 262] width 119 height 10
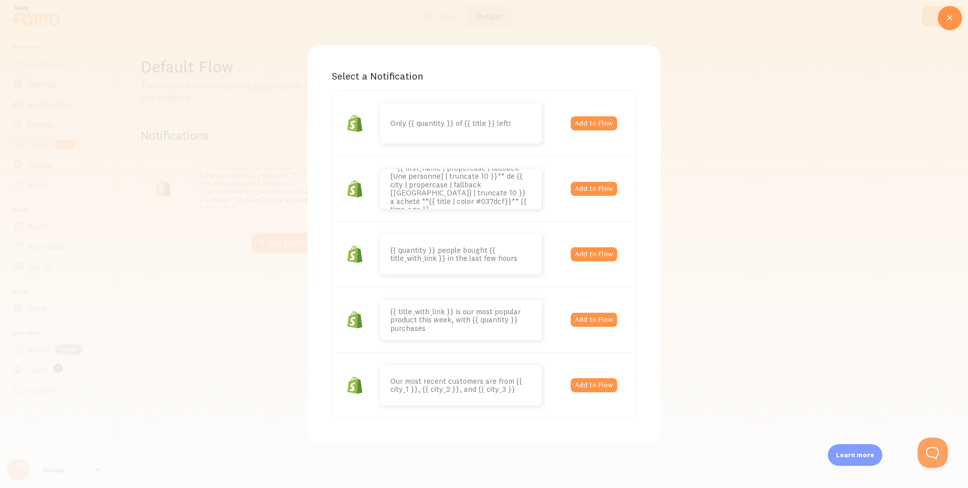
click at [752, 211] on div "Select a Notification Only {{ quantity }} of {{ title }} left! Add to Flow **{{…" at bounding box center [484, 244] width 968 height 488
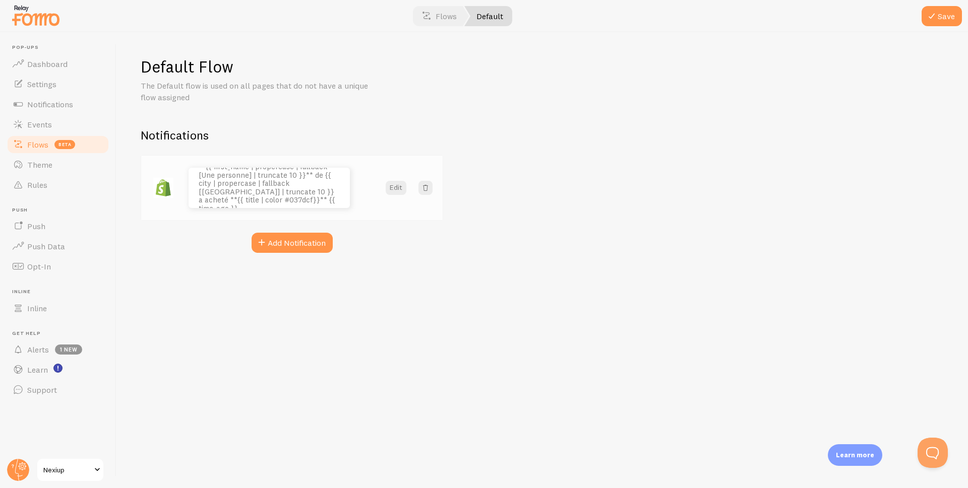
click at [273, 195] on p "**{{ first_name | propercase | fallback [Une personne] | truncate 10 }}** de {{…" at bounding box center [269, 188] width 141 height 50
click at [432, 16] on span at bounding box center [426, 16] width 12 height 12
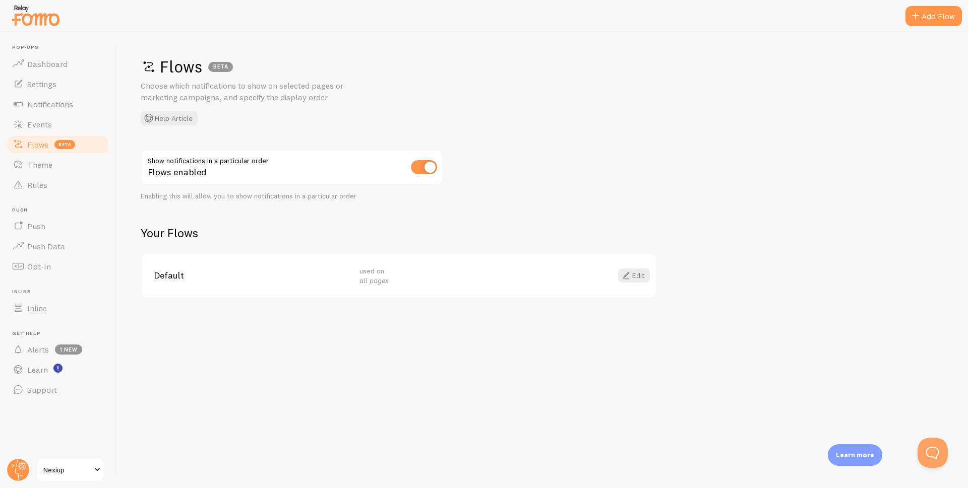
click at [435, 172] on input "checkbox" at bounding box center [424, 167] width 26 height 14
click at [430, 169] on input "checkbox" at bounding box center [424, 167] width 26 height 14
checkbox input "true"
click at [274, 274] on span "Default" at bounding box center [251, 275] width 194 height 9
click at [454, 277] on div "used on all pages" at bounding box center [456, 276] width 194 height 20
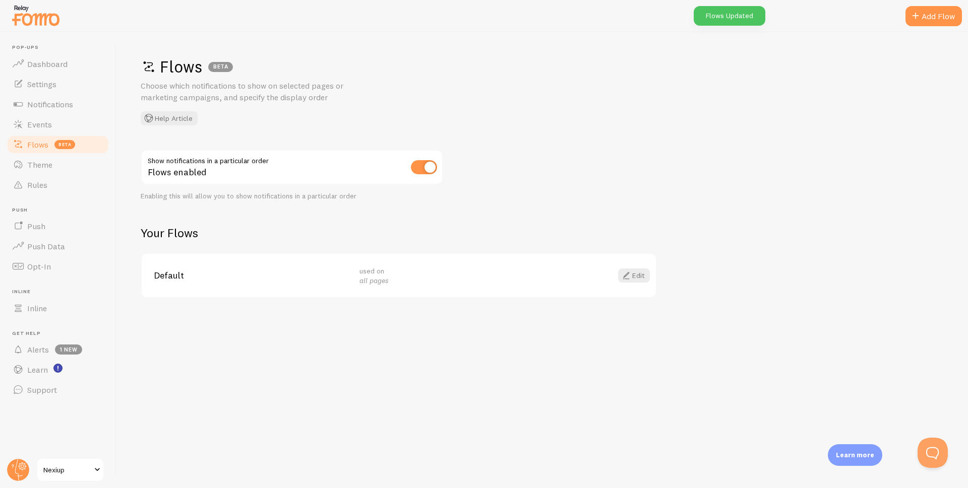
click at [368, 277] on em "all pages" at bounding box center [373, 280] width 29 height 9
drag, startPoint x: 375, startPoint y: 280, endPoint x: 338, endPoint y: 283, distance: 36.9
click at [338, 283] on div "Default used on all pages Edit" at bounding box center [399, 276] width 514 height 44
click at [372, 276] on div "used on all pages" at bounding box center [456, 276] width 194 height 20
click at [388, 277] on em "all pages" at bounding box center [373, 280] width 29 height 9
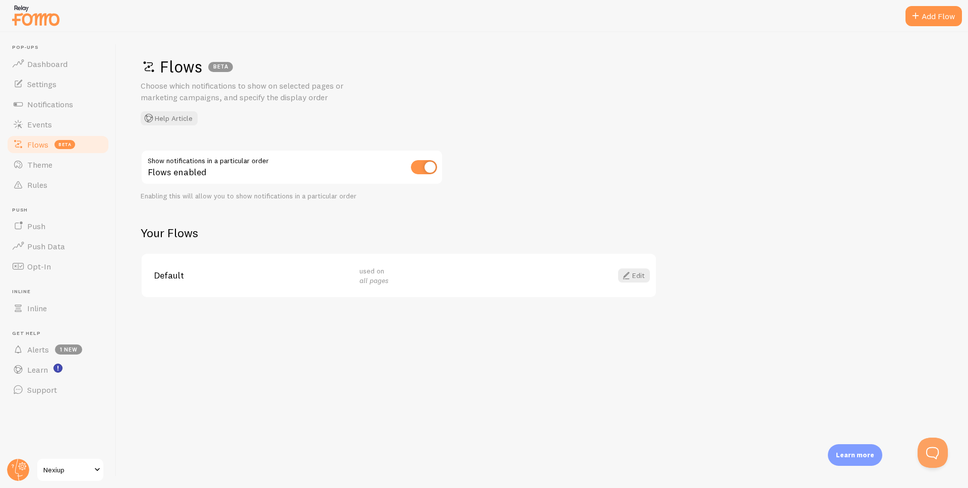
click at [388, 278] on em "all pages" at bounding box center [373, 280] width 29 height 9
click at [922, 16] on div "Add Flow" at bounding box center [933, 16] width 56 height 20
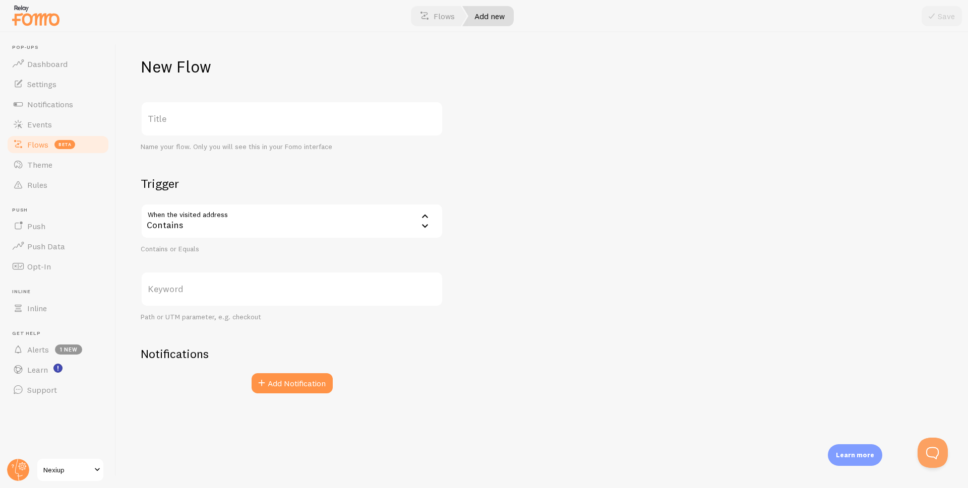
click at [277, 126] on label "Title" at bounding box center [292, 118] width 302 height 35
click at [277, 126] on input "Title" at bounding box center [292, 118] width 302 height 35
type input "test 01"
click at [246, 216] on div "Contains" at bounding box center [292, 221] width 302 height 35
click at [180, 254] on li "Contains" at bounding box center [292, 254] width 300 height 18
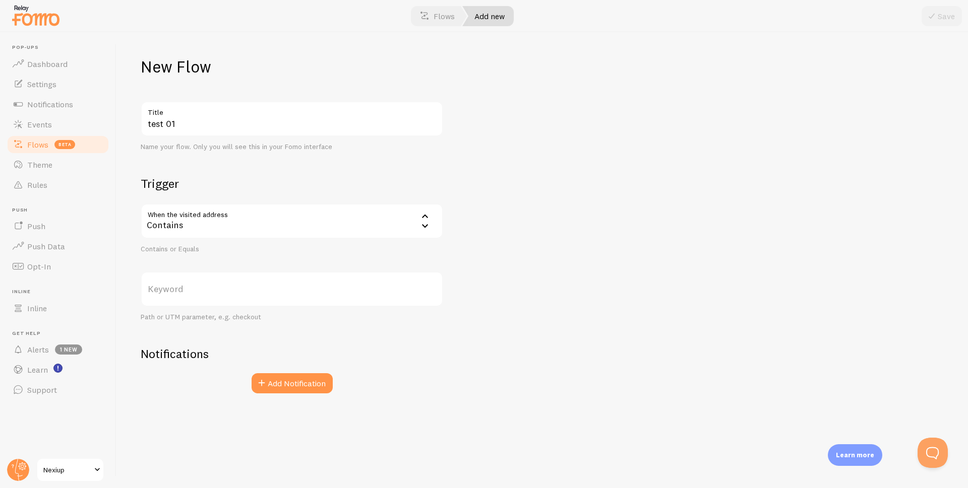
click at [188, 291] on label "Keyword" at bounding box center [292, 289] width 302 height 35
click at [188, 291] on input "Keyword" at bounding box center [292, 289] width 302 height 35
click at [167, 288] on label "Keyword" at bounding box center [292, 289] width 302 height 35
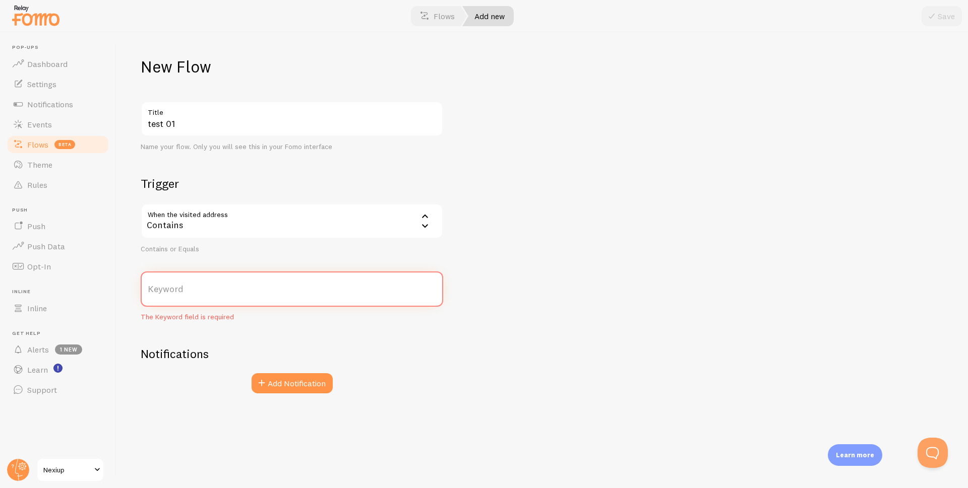
click at [167, 288] on input "Keyword" at bounding box center [292, 289] width 302 height 35
paste input "watch10pro"
type input "watch10pro"
click at [180, 403] on div "New Flow test 01 Title Name your flow. Only you will see this in your Fomo inte…" at bounding box center [541, 260] width 851 height 456
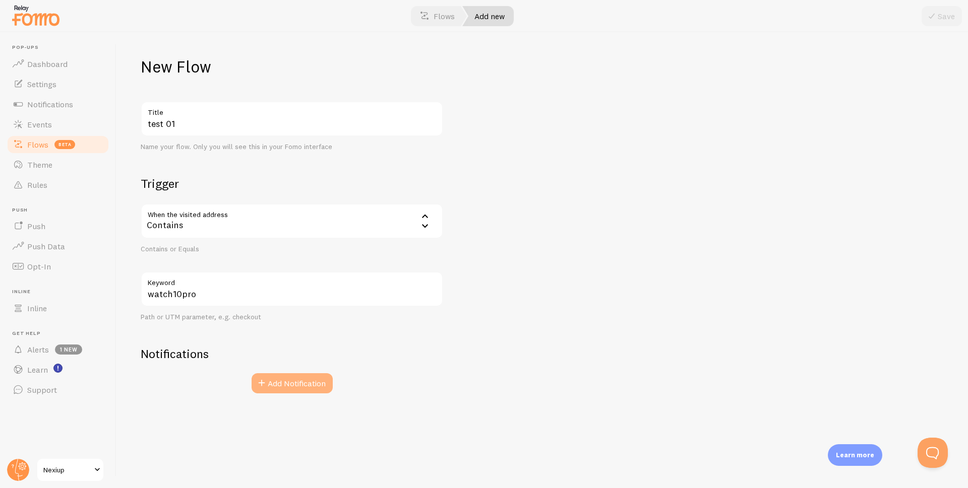
click at [271, 382] on button "Add Notification" at bounding box center [291, 383] width 81 height 20
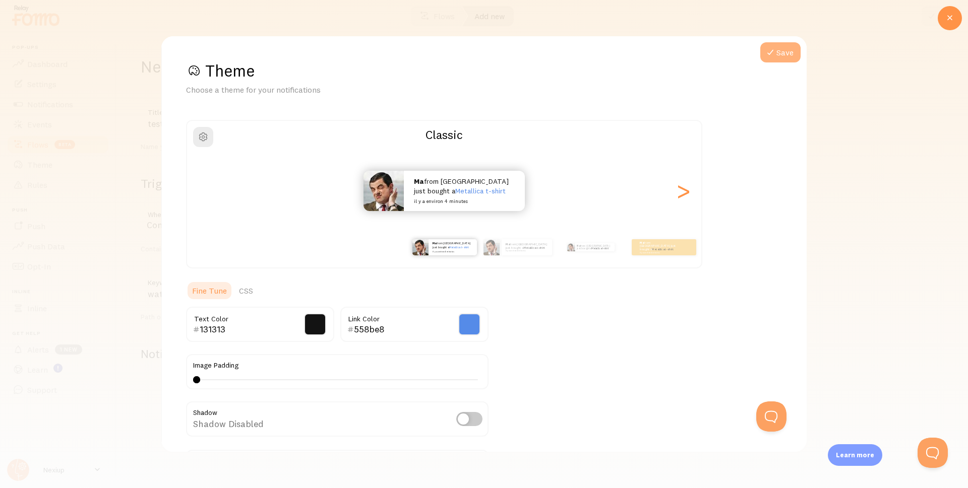
click at [780, 59] on button "Save" at bounding box center [780, 52] width 40 height 20
click at [893, 119] on div at bounding box center [484, 244] width 968 height 488
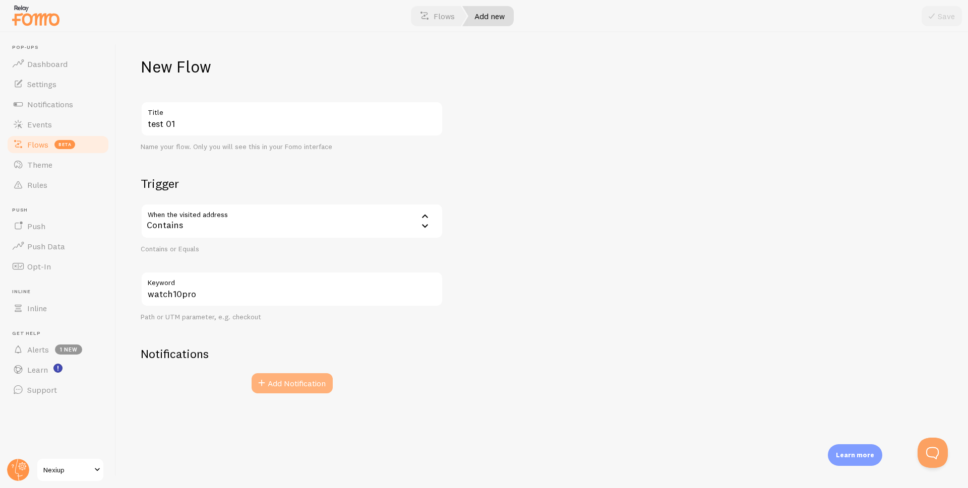
click at [286, 383] on button "Add Notification" at bounding box center [291, 383] width 81 height 20
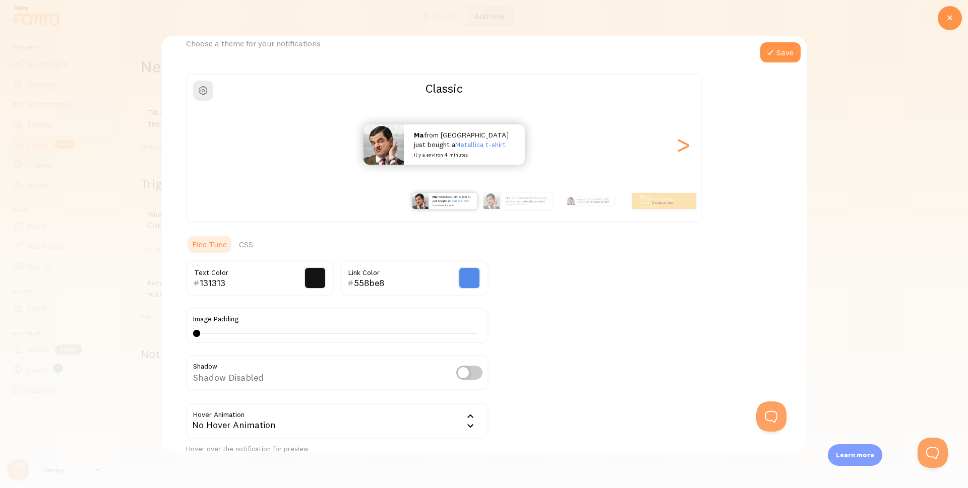
click at [884, 157] on div at bounding box center [484, 244] width 968 height 488
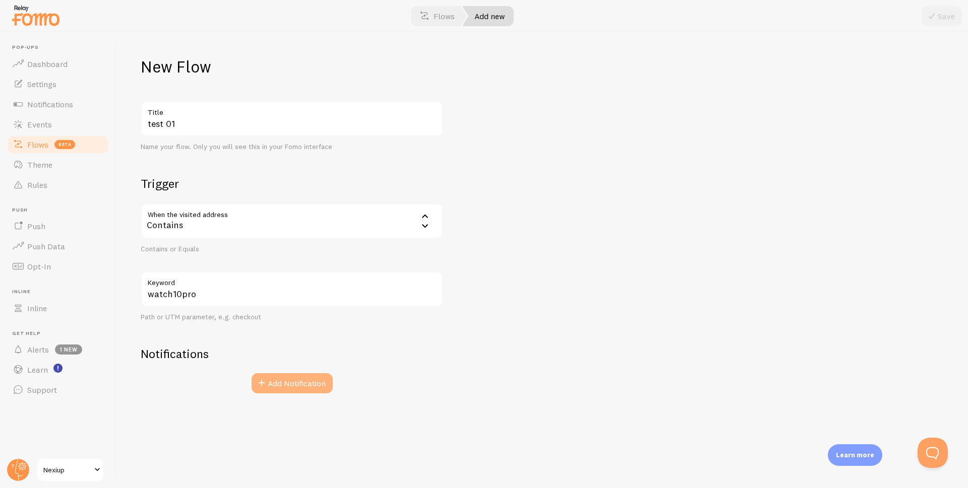
click at [286, 390] on button "Add Notification" at bounding box center [291, 383] width 81 height 20
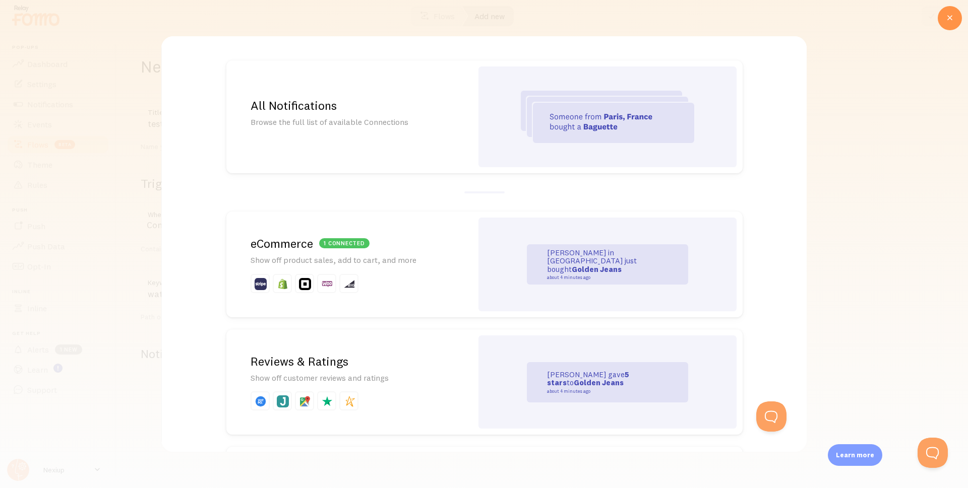
click at [293, 257] on p "Show off product sales, add to cart, and more" at bounding box center [349, 260] width 198 height 12
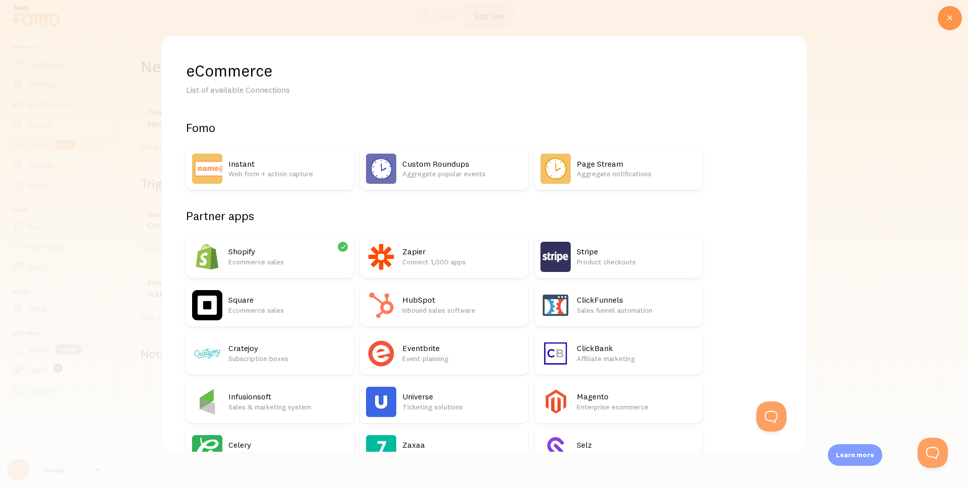
click at [272, 255] on h2 "Shopify" at bounding box center [287, 251] width 119 height 11
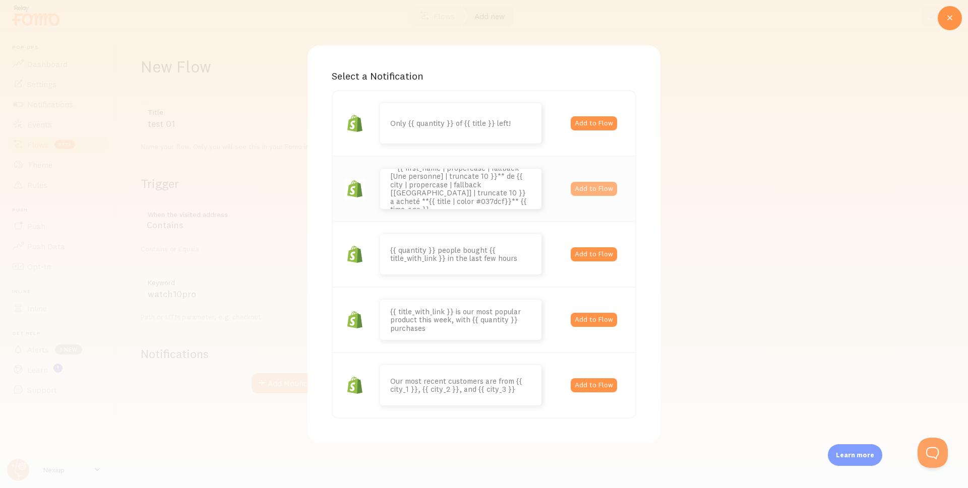
click at [587, 190] on button "Add to Flow" at bounding box center [593, 189] width 46 height 14
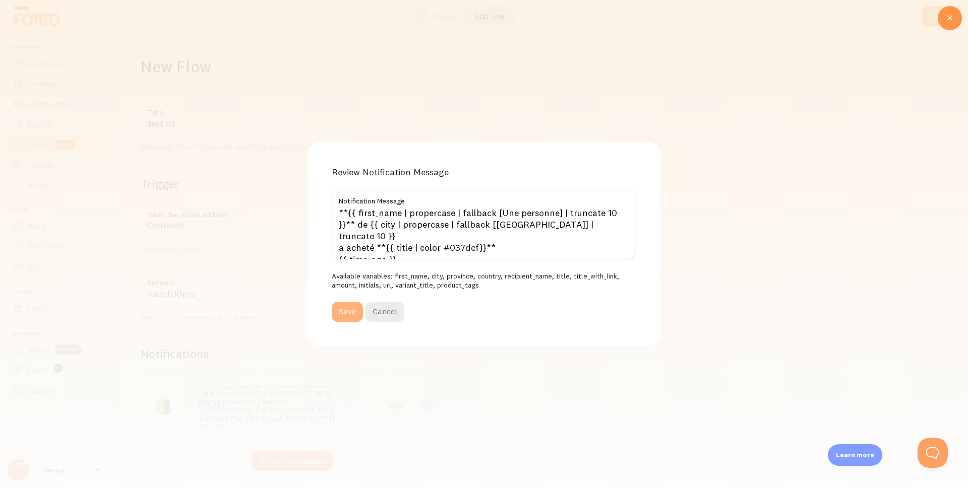
click at [339, 312] on button "Save" at bounding box center [347, 312] width 31 height 20
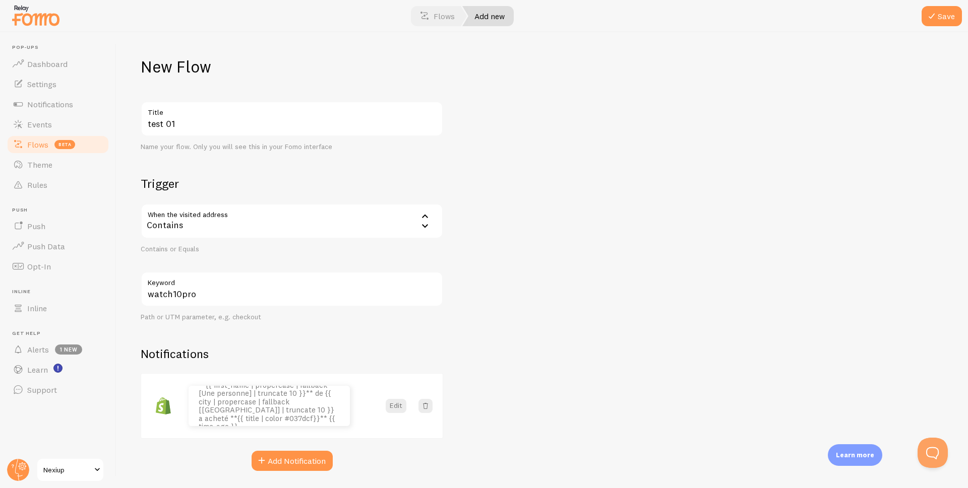
scroll to position [31, 0]
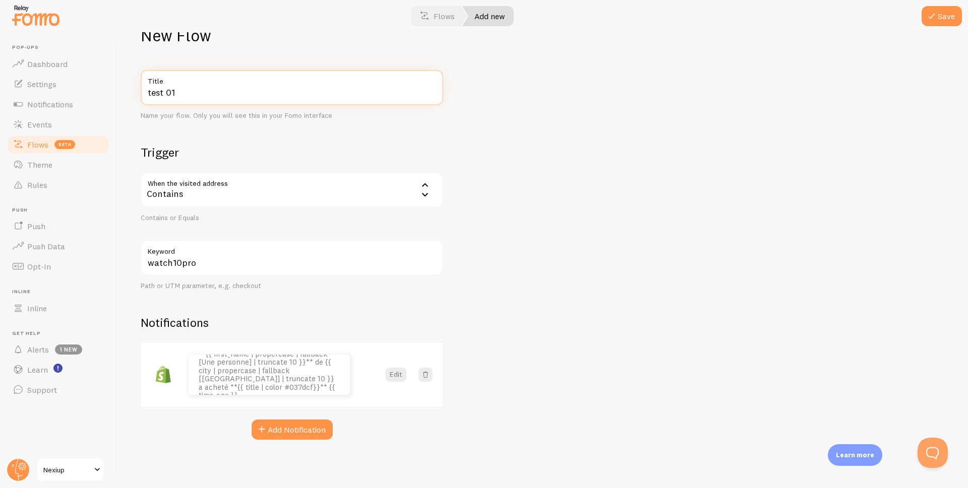
click at [192, 90] on input "test 01" at bounding box center [292, 87] width 302 height 35
click at [943, 16] on button "Save" at bounding box center [941, 16] width 40 height 20
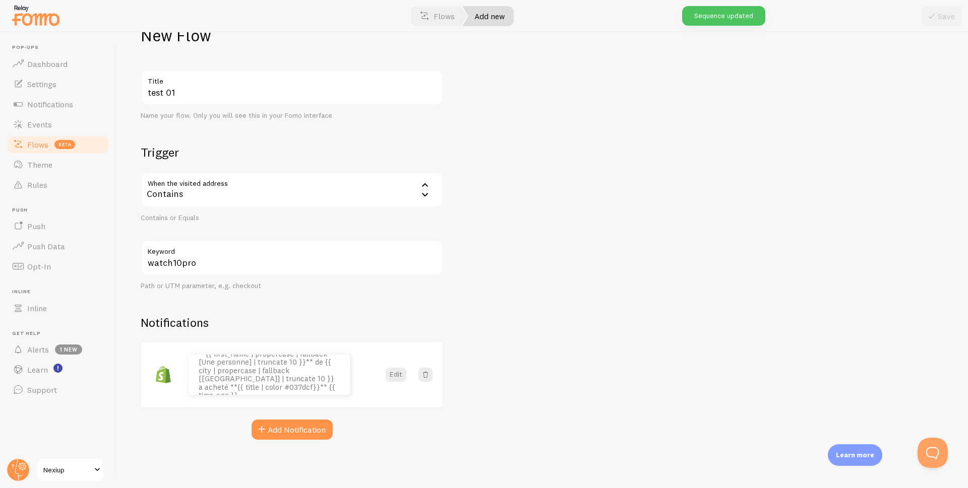
click at [31, 145] on span "Flows" at bounding box center [37, 145] width 21 height 10
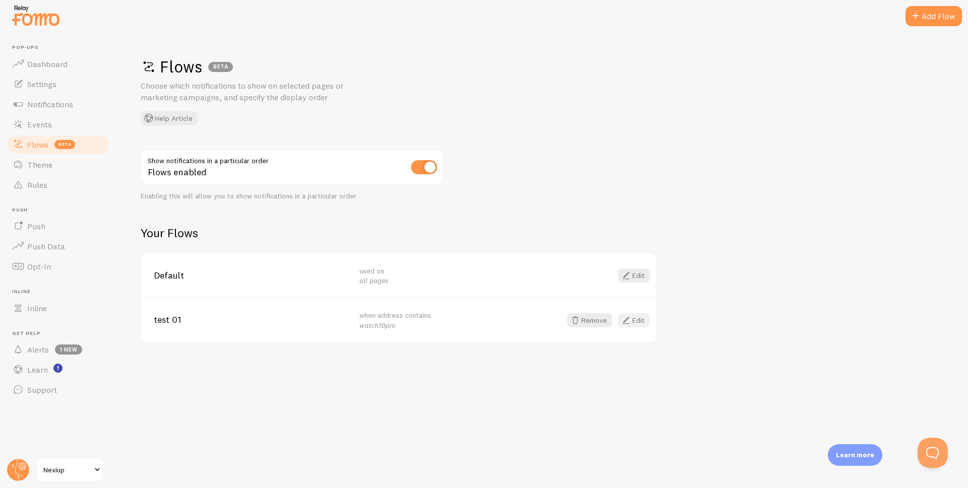
click at [639, 321] on link "Edit" at bounding box center [634, 320] width 32 height 14
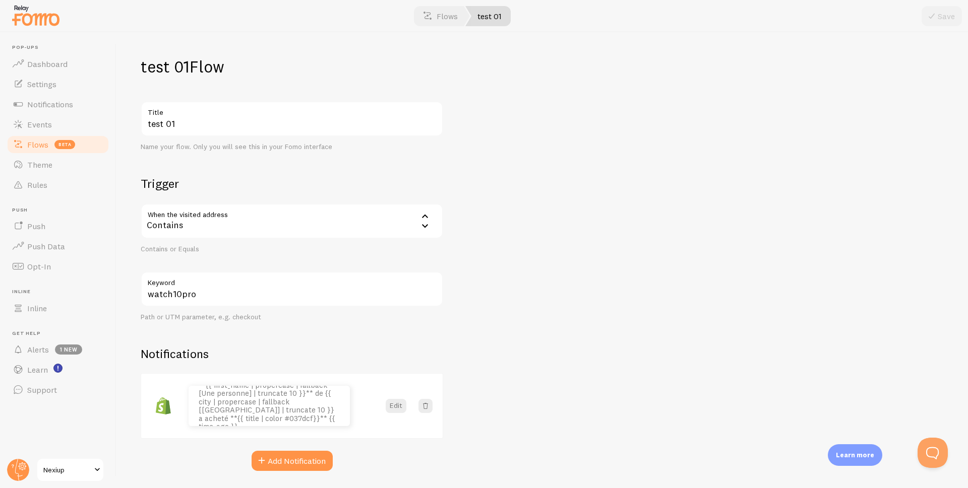
click at [234, 222] on div "Contains" at bounding box center [292, 221] width 302 height 35
click at [38, 145] on span "Flows" at bounding box center [37, 145] width 21 height 10
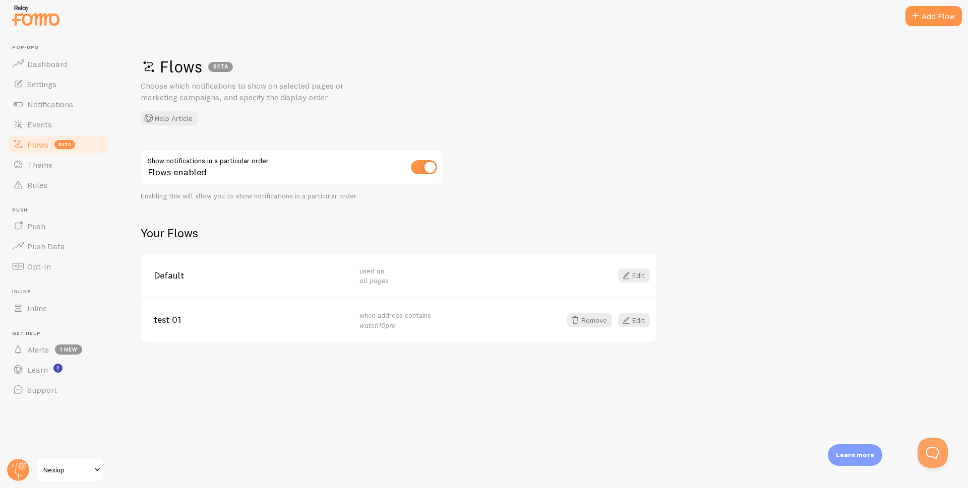
click at [420, 162] on input "checkbox" at bounding box center [424, 167] width 26 height 14
checkbox input "false"
click at [639, 326] on link "Edit" at bounding box center [634, 320] width 32 height 14
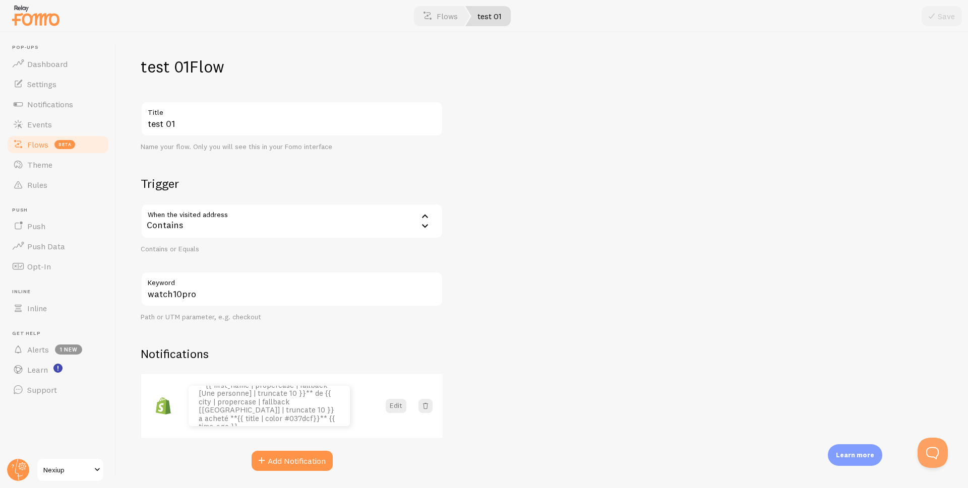
click at [42, 151] on link "Flows beta" at bounding box center [58, 145] width 104 height 20
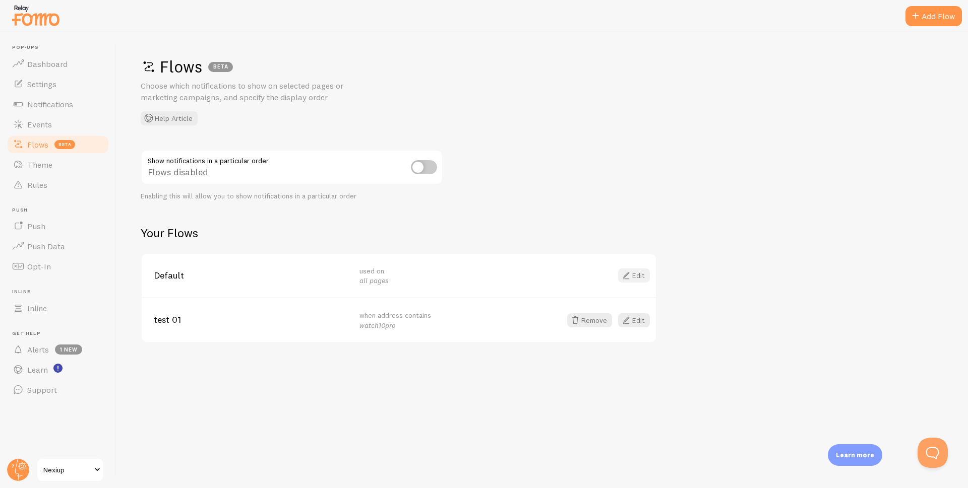
click at [638, 274] on link "Edit" at bounding box center [634, 276] width 32 height 14
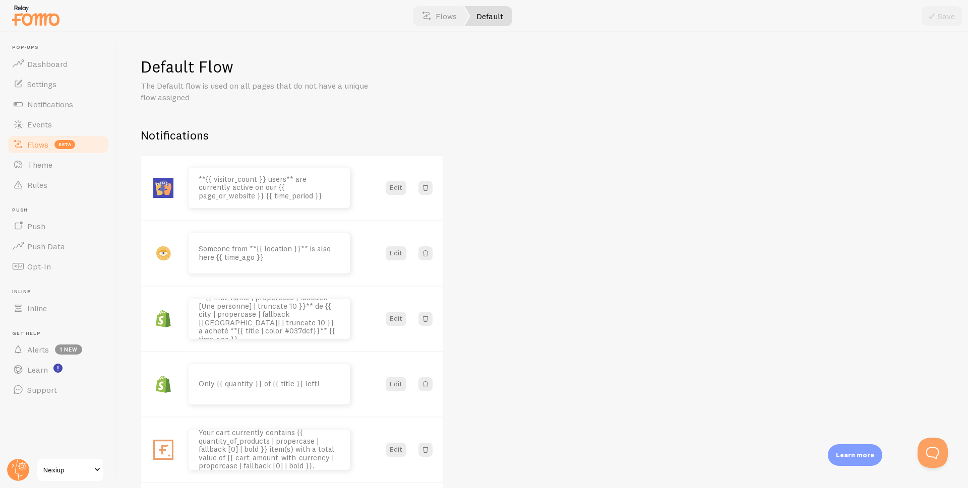
click at [27, 143] on link "Flows beta" at bounding box center [58, 145] width 104 height 20
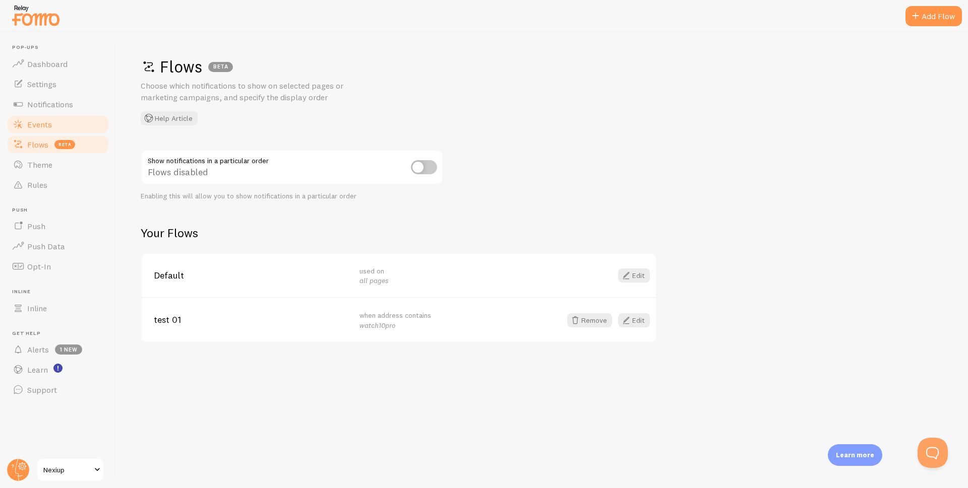
click at [42, 124] on span "Events" at bounding box center [39, 124] width 25 height 10
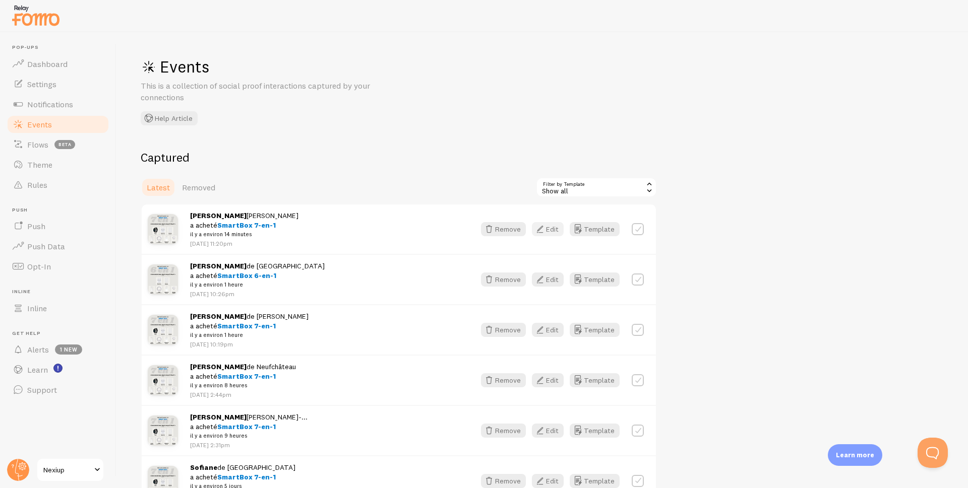
click at [554, 228] on button "Edit" at bounding box center [548, 229] width 32 height 14
